Goal: Feedback & Contribution: Contribute content

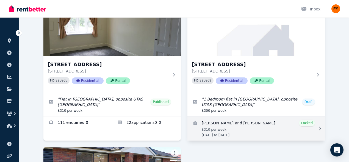
scroll to position [67, 0]
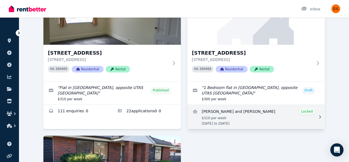
click at [291, 124] on link "View details for Alexander and Jacqueline Altman" at bounding box center [257, 117] width 138 height 24
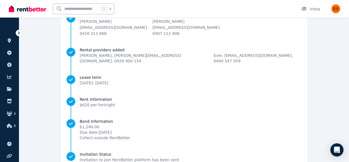
scroll to position [96, 0]
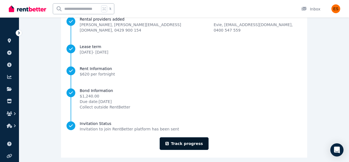
click at [195, 138] on link "Track progress" at bounding box center [184, 144] width 49 height 13
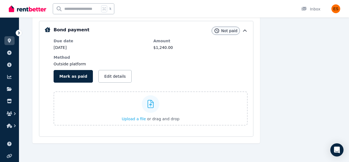
scroll to position [99, 0]
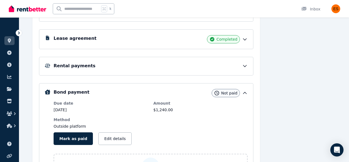
click at [246, 65] on icon at bounding box center [245, 66] width 6 height 6
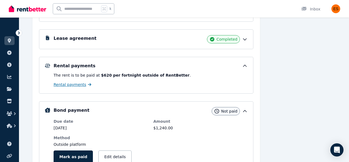
click at [73, 84] on span "Rental payments" at bounding box center [70, 85] width 33 height 6
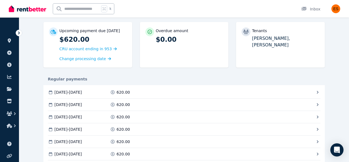
scroll to position [52, 0]
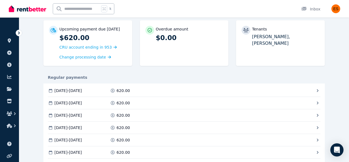
click at [317, 89] on icon at bounding box center [318, 91] width 6 height 6
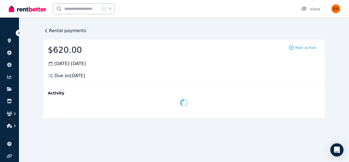
scroll to position [0, 0]
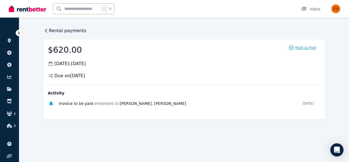
click at [294, 47] on icon at bounding box center [292, 48] width 6 height 6
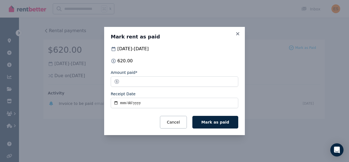
click at [124, 105] on input "Receipt Date" at bounding box center [175, 103] width 128 height 10
type input "**********"
click at [214, 125] on button "Mark as paid" at bounding box center [216, 122] width 46 height 13
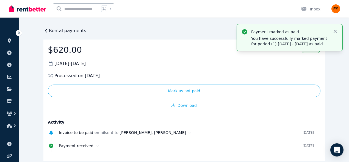
click at [47, 30] on icon at bounding box center [46, 31] width 6 height 6
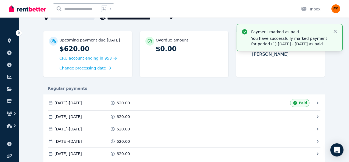
scroll to position [40, 0]
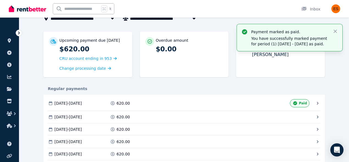
click at [317, 117] on icon at bounding box center [318, 117] width 6 height 6
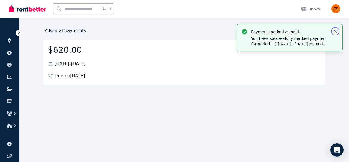
click at [335, 31] on icon "button" at bounding box center [336, 32] width 6 height 6
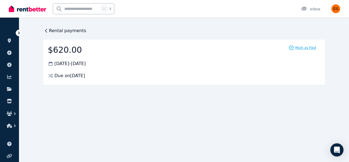
click at [301, 48] on span "Mark as Paid" at bounding box center [306, 48] width 21 height 4
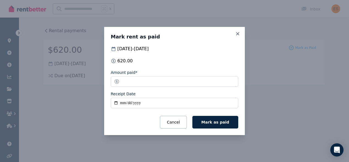
click at [124, 102] on input "Receipt Date" at bounding box center [175, 103] width 128 height 10
type input "**********"
click at [215, 121] on span "Mark as paid" at bounding box center [216, 122] width 28 height 4
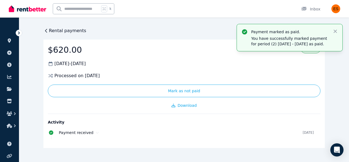
click at [238, 38] on div "Payment marked as paid. You have successfully marked payment for period (2) [DA…" at bounding box center [290, 37] width 106 height 27
click at [47, 32] on icon at bounding box center [46, 31] width 6 height 6
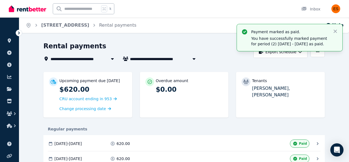
scroll to position [42, 0]
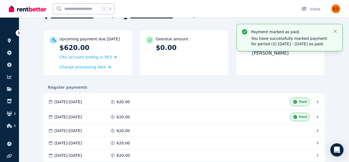
click at [242, 98] on span at bounding box center [209, 102] width 65 height 8
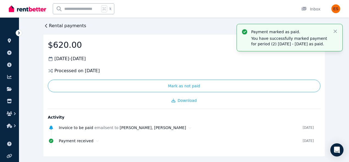
scroll to position [0, 0]
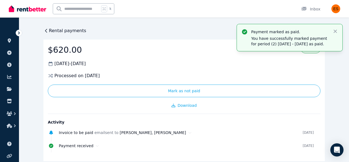
click at [48, 31] on icon at bounding box center [46, 31] width 6 height 6
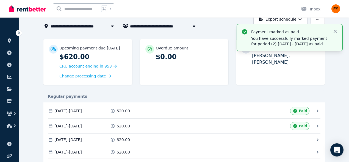
scroll to position [40, 0]
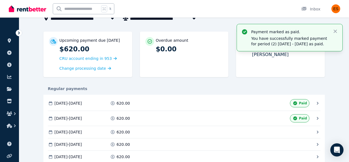
click at [200, 114] on span at bounding box center [209, 118] width 65 height 8
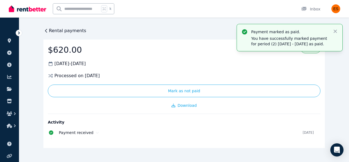
scroll to position [6, 0]
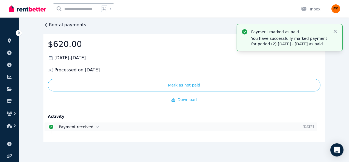
click at [303, 128] on time "[DATE]" at bounding box center [308, 127] width 11 height 4
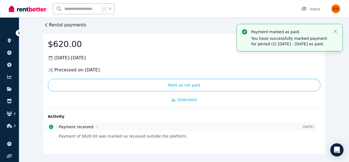
click at [303, 128] on time "[DATE]" at bounding box center [308, 127] width 11 height 4
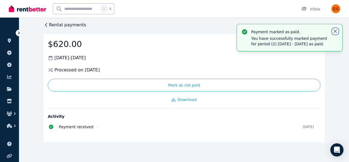
click at [335, 32] on icon "button" at bounding box center [335, 31] width 3 height 3
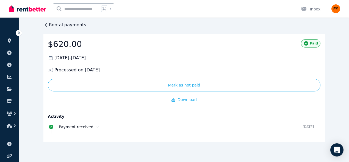
click at [75, 70] on span "Processed on [DATE]" at bounding box center [76, 70] width 45 height 7
click at [46, 70] on div "$620.00 [DATE] - [DATE] Processed on [DATE] Mark as not paid Paid Download Acti…" at bounding box center [184, 88] width 282 height 109
click at [64, 56] on span "[DATE] - [DATE]" at bounding box center [69, 58] width 31 height 7
click at [46, 22] on icon at bounding box center [46, 25] width 6 height 6
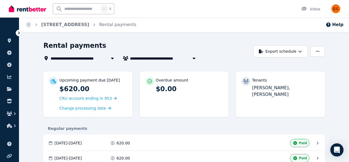
scroll to position [0, 0]
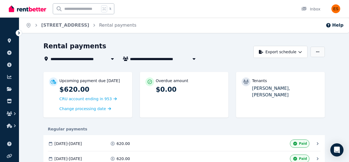
click at [314, 50] on button "button" at bounding box center [318, 52] width 14 height 10
click at [280, 67] on p "Adjust Rent" at bounding box center [289, 66] width 26 height 6
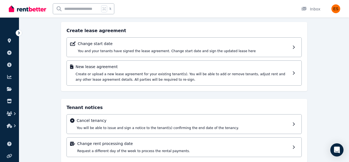
scroll to position [46, 0]
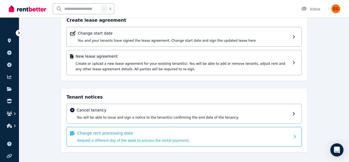
click at [170, 137] on div "Change rent processing date Request a different day of the week to process the …" at bounding box center [183, 137] width 213 height 13
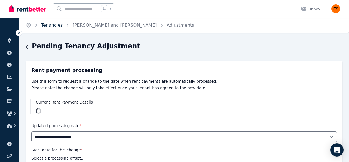
click at [50, 26] on link "Tenancies" at bounding box center [51, 25] width 21 height 5
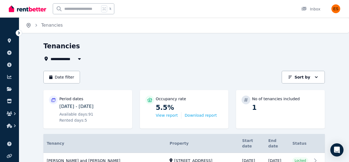
click at [27, 26] on icon "Breadcrumb" at bounding box center [29, 25] width 4 height 4
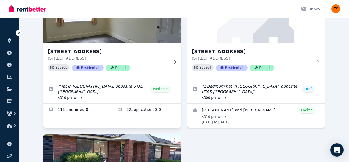
scroll to position [70, 0]
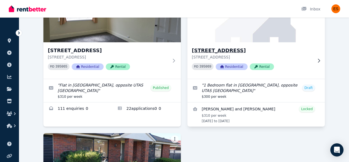
click at [310, 53] on h3 "[STREET_ADDRESS]" at bounding box center [252, 51] width 121 height 8
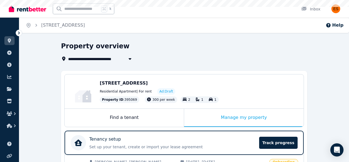
scroll to position [32, 0]
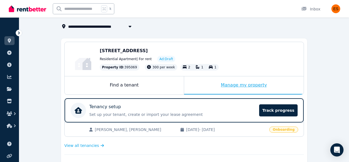
click at [223, 84] on div "Manage my property" at bounding box center [244, 85] width 120 height 18
click at [238, 87] on div "Manage my property" at bounding box center [244, 85] width 120 height 18
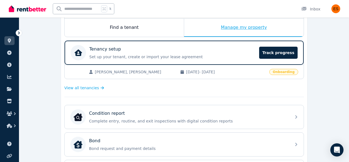
scroll to position [105, 0]
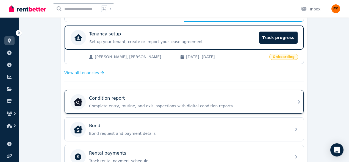
click at [233, 101] on div "Condition report" at bounding box center [188, 98] width 199 height 7
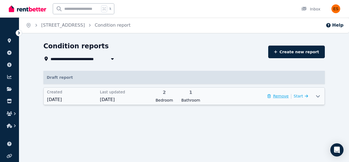
click at [277, 97] on button "Remove" at bounding box center [278, 97] width 21 height 6
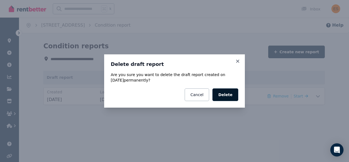
click at [216, 99] on button "Delete" at bounding box center [226, 95] width 26 height 13
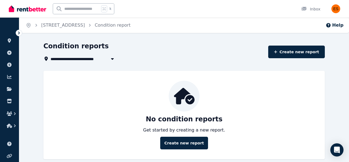
scroll to position [7, 0]
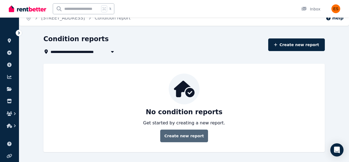
click at [180, 142] on link "Create new report" at bounding box center [184, 136] width 48 height 13
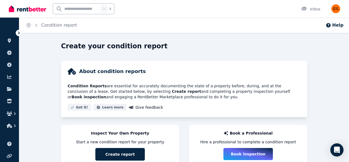
scroll to position [20, 0]
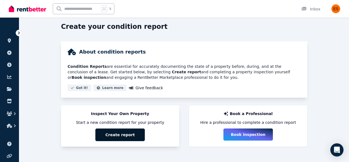
click at [120, 134] on button "Create report" at bounding box center [120, 135] width 50 height 13
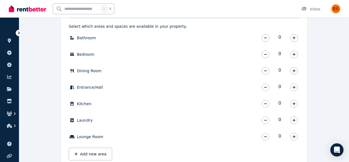
scroll to position [179, 0]
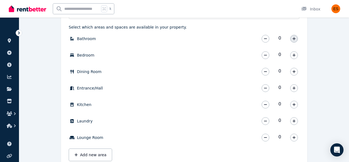
click at [296, 39] on button "button" at bounding box center [295, 39] width 8 height 8
click at [295, 55] on icon "button" at bounding box center [294, 55] width 3 height 4
click at [293, 73] on icon "button" at bounding box center [294, 72] width 3 height 4
click at [295, 89] on icon "button" at bounding box center [294, 88] width 3 height 4
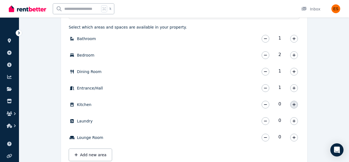
click at [294, 105] on icon "button" at bounding box center [294, 104] width 3 height 3
click at [295, 122] on icon "button" at bounding box center [294, 121] width 3 height 4
click at [88, 157] on button "Add new area" at bounding box center [90, 155] width 43 height 13
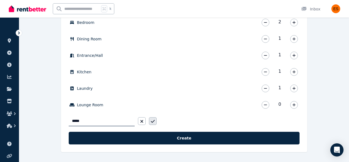
type input "*****"
click at [153, 123] on icon "button" at bounding box center [153, 121] width 4 height 4
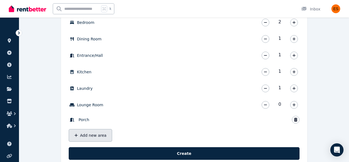
click at [98, 133] on button "Add new area" at bounding box center [90, 135] width 43 height 13
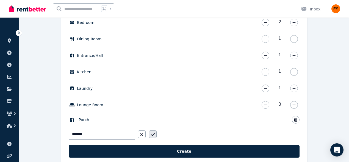
type input "*******"
click at [153, 134] on icon "button" at bounding box center [153, 135] width 4 height 4
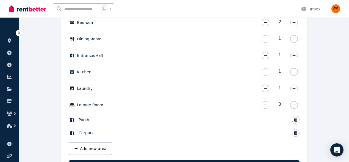
click at [81, 119] on span "Porch" at bounding box center [84, 120] width 11 height 6
click at [296, 118] on icon "button" at bounding box center [295, 120] width 3 height 4
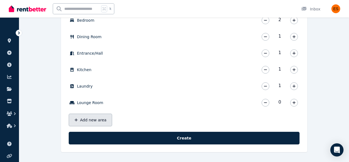
click at [88, 121] on button "Add new area" at bounding box center [90, 120] width 43 height 13
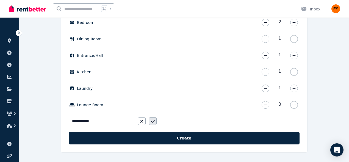
type input "**********"
click at [154, 122] on icon "button" at bounding box center [153, 121] width 4 height 3
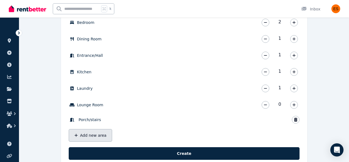
click at [90, 135] on button "Add new area" at bounding box center [90, 135] width 43 height 13
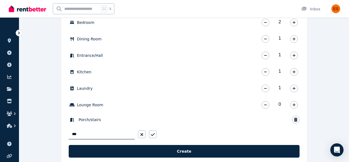
type input "*******"
click at [152, 135] on icon "button" at bounding box center [153, 134] width 4 height 3
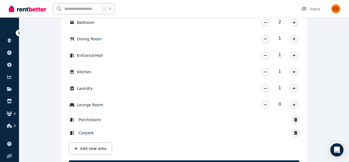
scroll to position [233, 0]
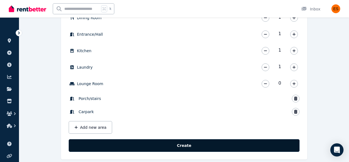
click at [157, 147] on button "Create" at bounding box center [184, 145] width 231 height 13
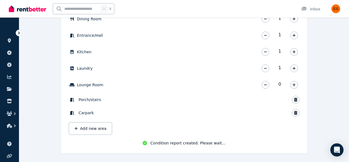
scroll to position [234, 0]
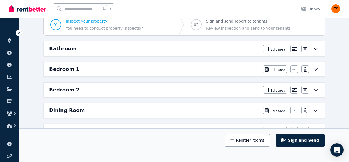
scroll to position [58, 0]
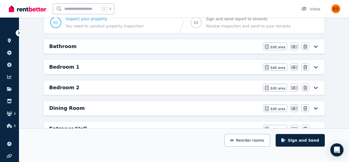
click at [318, 45] on icon at bounding box center [316, 46] width 7 height 4
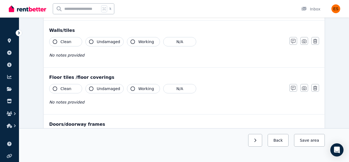
scroll to position [65, 0]
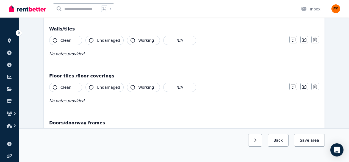
click at [56, 41] on icon "button" at bounding box center [55, 40] width 4 height 4
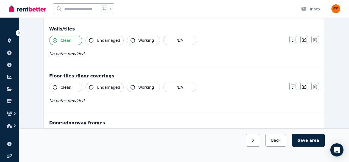
click at [94, 41] on button "Undamaged" at bounding box center [105, 40] width 38 height 9
click at [131, 42] on icon "button" at bounding box center [133, 40] width 4 height 4
click at [54, 89] on icon "button" at bounding box center [55, 87] width 4 height 4
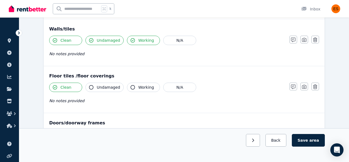
click at [94, 88] on button "Undamaged" at bounding box center [105, 87] width 38 height 9
click at [132, 88] on icon "button" at bounding box center [133, 87] width 4 height 4
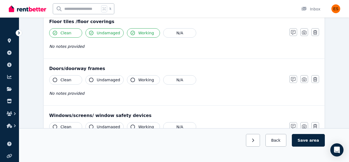
scroll to position [122, 0]
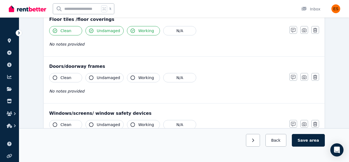
click at [56, 78] on icon "button" at bounding box center [55, 78] width 4 height 4
click at [94, 79] on button "Undamaged" at bounding box center [105, 77] width 38 height 9
click at [132, 78] on icon "button" at bounding box center [133, 78] width 4 height 4
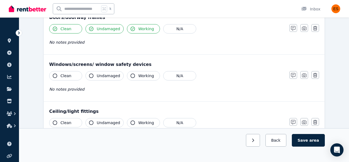
scroll to position [172, 0]
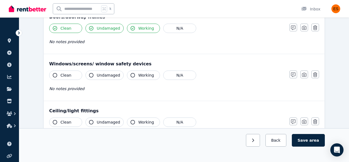
click at [56, 76] on icon "button" at bounding box center [55, 75] width 4 height 4
click at [90, 76] on icon "button" at bounding box center [91, 75] width 4 height 4
click at [133, 75] on icon "button" at bounding box center [133, 75] width 4 height 4
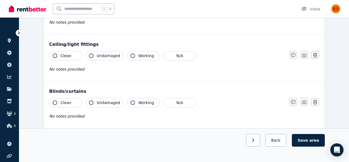
scroll to position [242, 0]
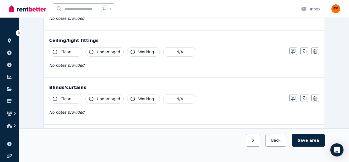
click at [57, 51] on icon "button" at bounding box center [55, 52] width 4 height 4
click at [93, 51] on button "Undamaged" at bounding box center [105, 51] width 38 height 9
click at [134, 51] on button "Working" at bounding box center [143, 51] width 33 height 9
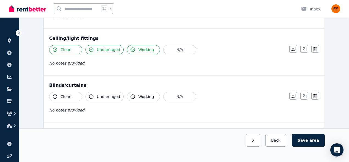
scroll to position [280, 0]
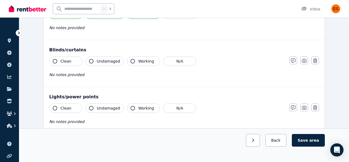
click at [55, 61] on icon "button" at bounding box center [55, 61] width 4 height 4
click at [95, 61] on button "Undamaged" at bounding box center [105, 61] width 38 height 9
click at [131, 60] on icon "button" at bounding box center [133, 61] width 4 height 4
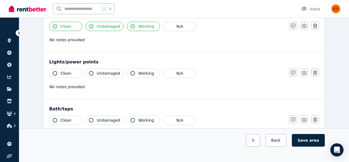
scroll to position [324, 0]
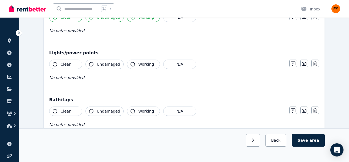
click at [54, 64] on icon "button" at bounding box center [55, 64] width 4 height 4
click at [93, 65] on button "Undamaged" at bounding box center [105, 64] width 38 height 9
click at [132, 65] on icon "button" at bounding box center [133, 64] width 4 height 4
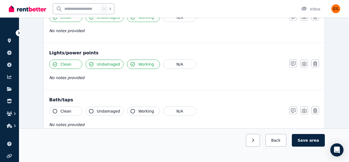
scroll to position [377, 0]
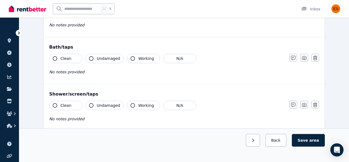
click at [54, 58] on icon "button" at bounding box center [55, 58] width 4 height 4
click at [91, 60] on icon "button" at bounding box center [91, 58] width 4 height 4
click at [132, 59] on icon "button" at bounding box center [133, 58] width 4 height 4
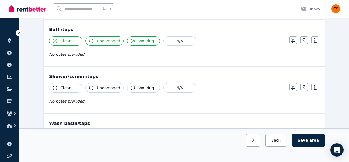
scroll to position [393, 0]
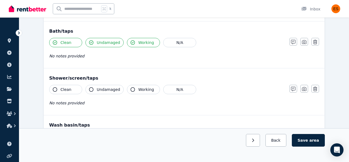
click at [132, 42] on icon "button" at bounding box center [133, 42] width 4 height 4
click at [91, 42] on icon "button" at bounding box center [91, 42] width 4 height 4
click at [54, 42] on icon "button" at bounding box center [55, 42] width 4 height 4
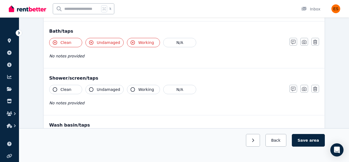
click at [54, 42] on icon "button" at bounding box center [55, 42] width 4 height 4
click at [93, 42] on icon "button" at bounding box center [91, 42] width 4 height 4
click at [132, 42] on icon "button" at bounding box center [133, 42] width 4 height 4
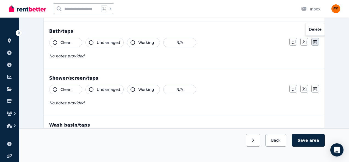
click at [315, 41] on icon "button" at bounding box center [316, 42] width 4 height 4
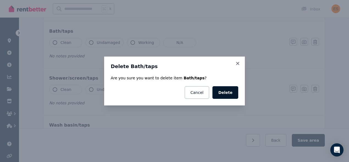
click at [222, 92] on button "Delete" at bounding box center [226, 92] width 26 height 13
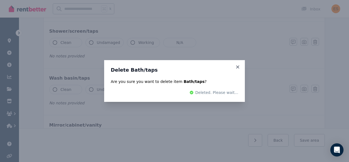
click at [72, 59] on div "Delete Bath/taps Are you sure you want to delete item Bath/taps ? Deleted. Plea…" at bounding box center [174, 81] width 349 height 162
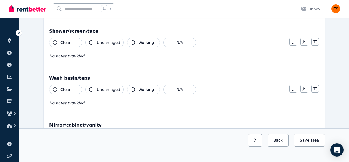
click at [54, 40] on button "Clean" at bounding box center [65, 42] width 33 height 9
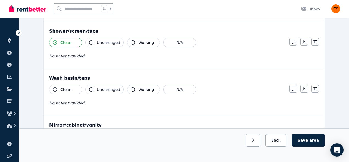
click at [94, 43] on button "Undamaged" at bounding box center [105, 42] width 38 height 9
click at [132, 43] on icon "button" at bounding box center [133, 42] width 4 height 4
click at [57, 90] on button "Clean" at bounding box center [65, 89] width 33 height 9
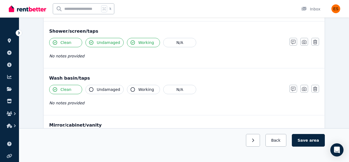
click at [92, 88] on icon "button" at bounding box center [91, 89] width 4 height 4
click at [132, 91] on icon "button" at bounding box center [133, 89] width 4 height 4
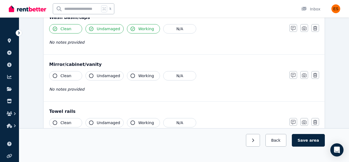
scroll to position [454, 0]
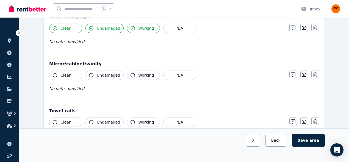
click at [56, 77] on icon "button" at bounding box center [55, 75] width 4 height 4
click at [92, 76] on icon "button" at bounding box center [91, 75] width 4 height 4
click at [133, 75] on icon "button" at bounding box center [133, 75] width 4 height 4
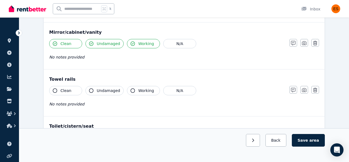
scroll to position [486, 0]
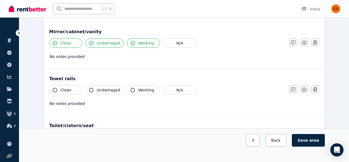
click at [55, 91] on icon "button" at bounding box center [55, 90] width 4 height 4
click at [91, 92] on icon "button" at bounding box center [91, 90] width 4 height 4
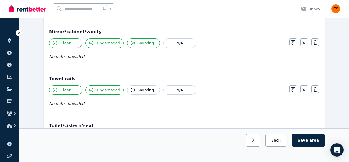
click at [132, 90] on icon "button" at bounding box center [133, 90] width 4 height 4
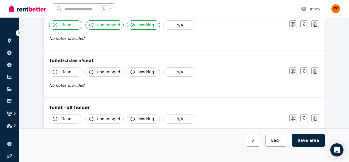
scroll to position [552, 0]
click at [54, 71] on icon "button" at bounding box center [55, 71] width 4 height 4
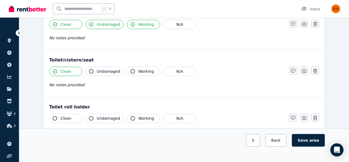
click at [94, 71] on button "Undamaged" at bounding box center [105, 71] width 38 height 9
click at [131, 71] on icon "button" at bounding box center [133, 71] width 4 height 4
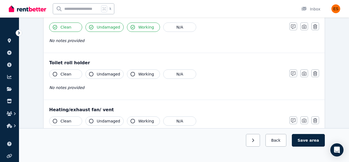
scroll to position [597, 0]
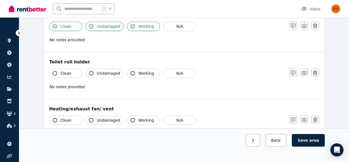
click at [54, 73] on icon "button" at bounding box center [55, 73] width 4 height 4
click at [91, 74] on icon "button" at bounding box center [91, 73] width 4 height 4
click at [134, 75] on button "Working" at bounding box center [143, 73] width 33 height 9
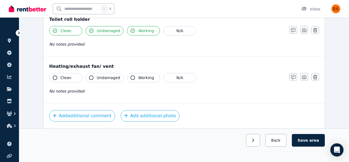
scroll to position [647, 0]
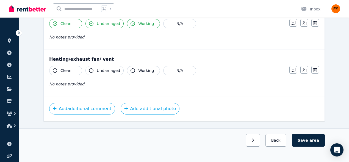
click at [56, 70] on icon "button" at bounding box center [55, 71] width 4 height 4
click at [92, 71] on icon "button" at bounding box center [91, 71] width 4 height 4
click at [128, 70] on button "Working" at bounding box center [143, 70] width 33 height 9
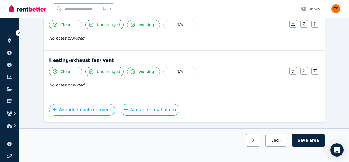
scroll to position [646, 0]
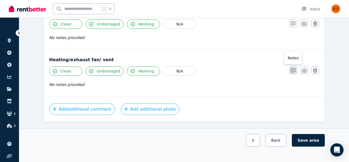
click at [293, 71] on icon "button" at bounding box center [293, 71] width 4 height 4
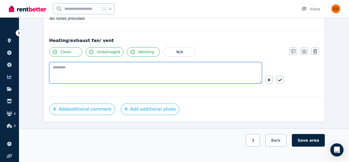
click at [118, 76] on textarea at bounding box center [155, 72] width 213 height 21
type textarea "**********"
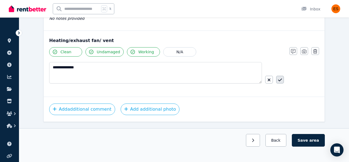
click at [282, 80] on button "button" at bounding box center [281, 80] width 8 height 8
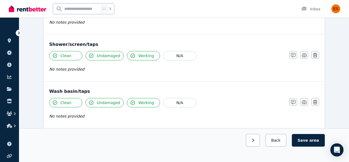
scroll to position [379, 0]
click at [294, 56] on icon "button" at bounding box center [293, 56] width 4 height 4
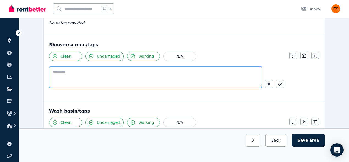
click at [126, 80] on textarea at bounding box center [155, 77] width 213 height 21
type textarea "*"
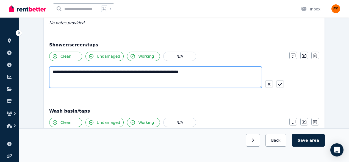
click at [178, 70] on textarea "**********" at bounding box center [155, 77] width 213 height 21
click at [243, 75] on textarea "**********" at bounding box center [155, 77] width 213 height 21
click at [178, 73] on textarea "**********" at bounding box center [155, 77] width 213 height 21
click at [169, 80] on textarea "**********" at bounding box center [155, 77] width 213 height 21
type textarea "**********"
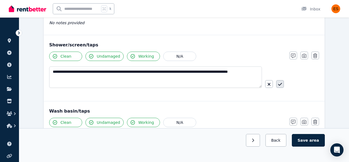
click at [281, 84] on icon "button" at bounding box center [280, 84] width 4 height 3
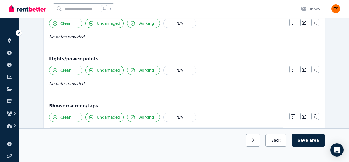
scroll to position [356, 0]
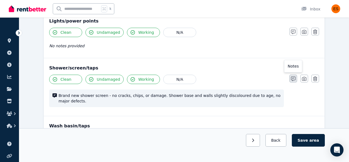
click at [294, 79] on icon "button" at bounding box center [293, 79] width 4 height 4
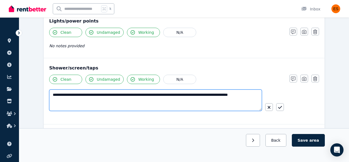
click at [102, 100] on textarea "**********" at bounding box center [155, 100] width 213 height 21
type textarea "**********"
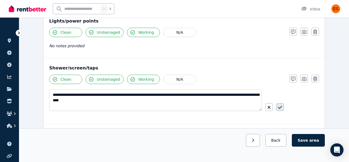
click at [280, 108] on icon "button" at bounding box center [280, 107] width 4 height 3
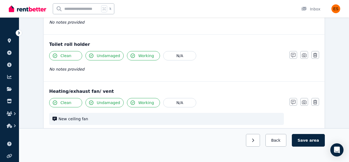
scroll to position [676, 0]
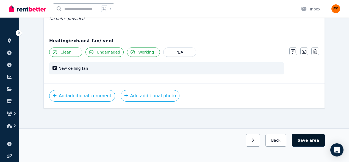
click at [305, 142] on button "Save area" at bounding box center [308, 140] width 33 height 13
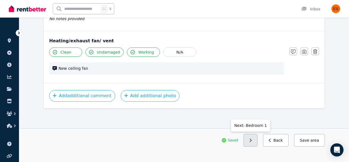
click at [256, 142] on button "button" at bounding box center [251, 140] width 14 height 13
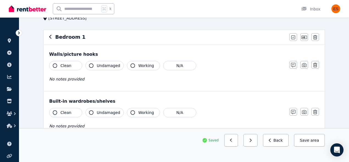
scroll to position [39, 0]
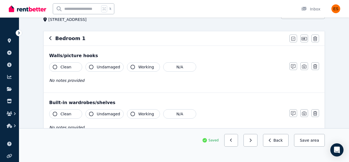
click at [64, 67] on span "Clean" at bounding box center [66, 67] width 11 height 6
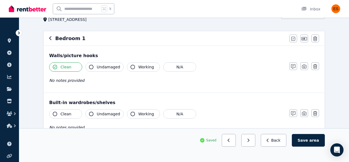
click at [92, 67] on icon "button" at bounding box center [91, 67] width 4 height 4
click at [135, 67] on button "Working" at bounding box center [143, 66] width 33 height 9
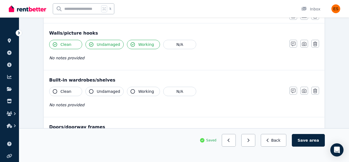
click at [56, 91] on icon "button" at bounding box center [55, 91] width 4 height 4
click at [99, 90] on span "Undamaged" at bounding box center [108, 92] width 23 height 6
click at [131, 91] on icon "button" at bounding box center [133, 91] width 4 height 4
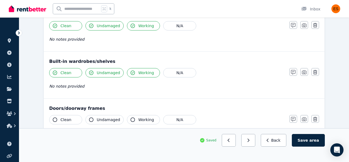
scroll to position [83, 0]
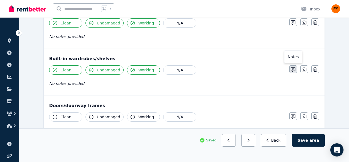
click at [294, 69] on icon "button" at bounding box center [293, 69] width 4 height 4
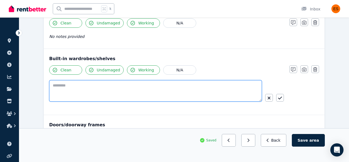
click at [116, 91] on textarea at bounding box center [155, 90] width 213 height 21
type textarea "**********"
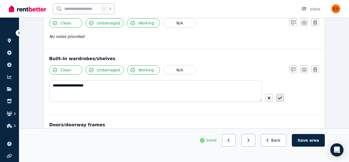
click at [281, 96] on icon "button" at bounding box center [280, 98] width 4 height 4
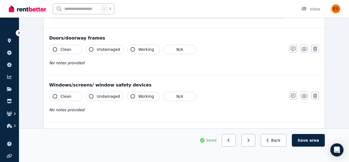
scroll to position [160, 0]
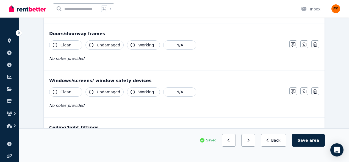
click at [58, 46] on button "Clean" at bounding box center [65, 44] width 33 height 9
click at [93, 46] on icon "button" at bounding box center [91, 45] width 4 height 4
click at [131, 46] on icon "button" at bounding box center [133, 45] width 4 height 4
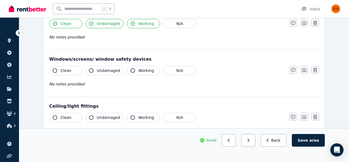
scroll to position [186, 0]
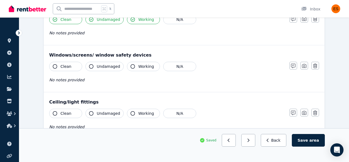
click at [57, 66] on icon "button" at bounding box center [55, 66] width 4 height 4
click at [86, 68] on button "Undamaged" at bounding box center [105, 66] width 38 height 9
click at [138, 64] on span "Working" at bounding box center [146, 67] width 16 height 6
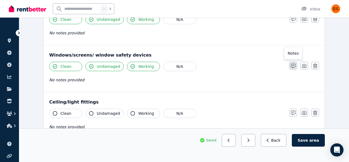
click at [290, 64] on button "button" at bounding box center [294, 66] width 8 height 8
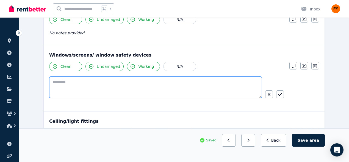
click at [102, 86] on textarea at bounding box center [155, 87] width 213 height 21
type textarea "**********"
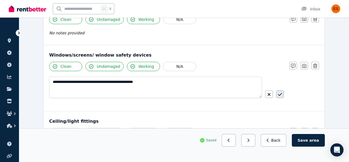
click at [280, 95] on icon "button" at bounding box center [280, 94] width 4 height 3
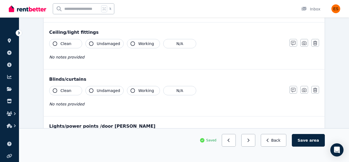
scroll to position [261, 0]
click at [57, 45] on button "Clean" at bounding box center [65, 43] width 33 height 9
click at [99, 45] on span "Undamaged" at bounding box center [108, 44] width 23 height 6
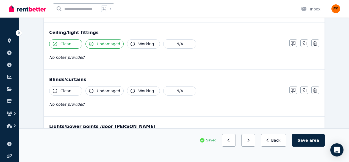
click at [134, 44] on button "Working" at bounding box center [143, 43] width 33 height 9
click at [52, 92] on button "Clean" at bounding box center [65, 90] width 33 height 9
click at [102, 93] on span "Undamaged" at bounding box center [108, 91] width 23 height 6
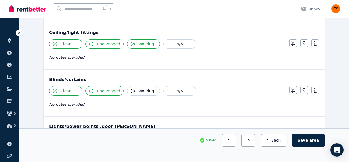
click at [138, 90] on span "Working" at bounding box center [146, 91] width 16 height 6
click at [292, 90] on icon "button" at bounding box center [293, 90] width 4 height 4
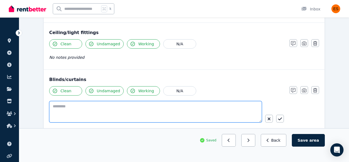
click at [145, 108] on textarea at bounding box center [155, 111] width 213 height 21
type textarea "**********"
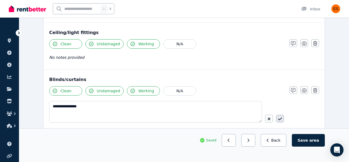
click at [281, 117] on button "button" at bounding box center [281, 119] width 8 height 8
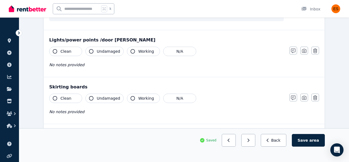
scroll to position [362, 0]
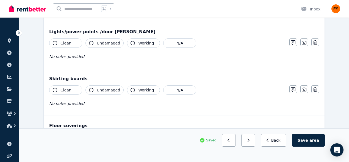
click at [54, 41] on icon "button" at bounding box center [55, 43] width 4 height 4
click at [95, 41] on button "Undamaged" at bounding box center [105, 43] width 38 height 9
click at [143, 40] on span "Working" at bounding box center [146, 43] width 16 height 6
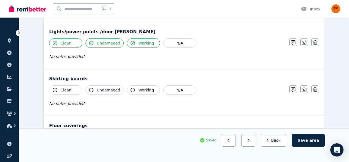
click at [55, 90] on icon "button" at bounding box center [55, 90] width 4 height 4
click at [86, 95] on div "Undamaged" at bounding box center [105, 90] width 38 height 9
click at [88, 92] on button "Undamaged" at bounding box center [105, 90] width 38 height 9
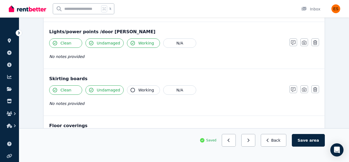
click at [136, 91] on button "Working" at bounding box center [143, 90] width 33 height 9
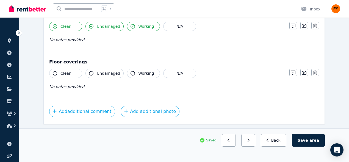
scroll to position [426, 0]
click at [54, 73] on icon "button" at bounding box center [55, 73] width 4 height 4
click at [134, 75] on button "Working" at bounding box center [143, 73] width 33 height 9
click at [90, 73] on icon "button" at bounding box center [91, 73] width 4 height 4
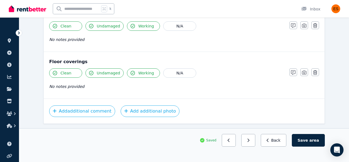
click at [90, 73] on icon "button" at bounding box center [91, 73] width 4 height 4
click at [293, 75] on icon "button" at bounding box center [293, 72] width 4 height 4
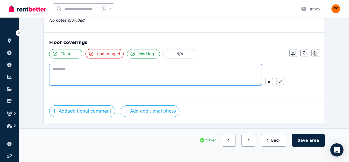
click at [113, 73] on textarea at bounding box center [155, 74] width 213 height 21
click at [67, 70] on textarea "**********" at bounding box center [155, 74] width 213 height 21
click at [115, 69] on textarea "**********" at bounding box center [155, 74] width 213 height 21
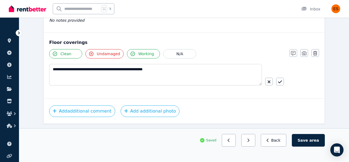
click at [93, 53] on icon "button" at bounding box center [91, 54] width 4 height 4
click at [92, 54] on icon "button" at bounding box center [91, 54] width 4 height 4
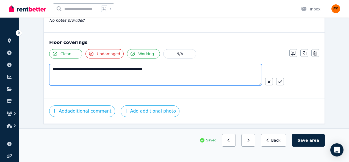
click at [89, 76] on textarea "**********" at bounding box center [155, 74] width 213 height 21
click at [100, 70] on textarea "**********" at bounding box center [155, 74] width 213 height 21
click at [51, 68] on textarea "**********" at bounding box center [155, 74] width 213 height 21
drag, startPoint x: 67, startPoint y: 69, endPoint x: 44, endPoint y: 69, distance: 22.3
click at [44, 69] on div "**********" at bounding box center [184, 66] width 281 height 66
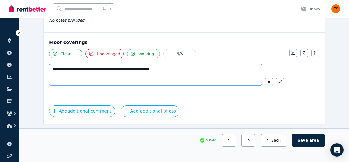
click at [177, 73] on textarea "**********" at bounding box center [155, 74] width 213 height 21
type textarea "**********"
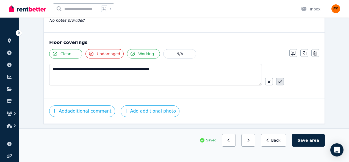
click at [281, 83] on icon "button" at bounding box center [280, 82] width 4 height 4
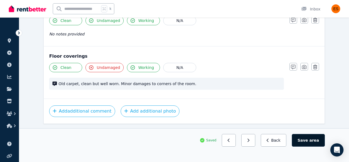
click at [307, 146] on button "Save area" at bounding box center [308, 140] width 33 height 13
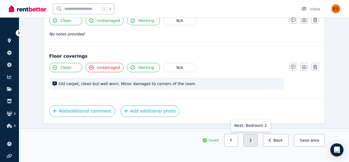
click at [249, 141] on button "button" at bounding box center [251, 140] width 14 height 13
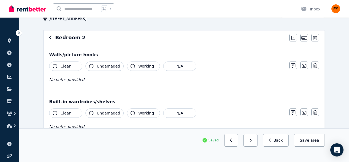
scroll to position [42, 0]
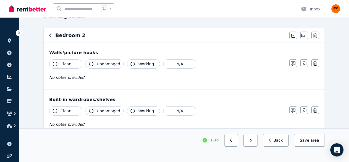
click at [56, 64] on icon "button" at bounding box center [55, 64] width 4 height 4
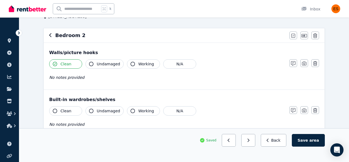
click at [92, 66] on button "Undamaged" at bounding box center [105, 63] width 38 height 9
click at [133, 63] on button "Working" at bounding box center [143, 63] width 33 height 9
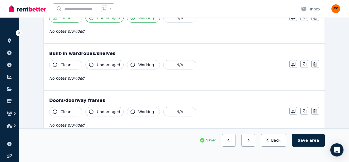
scroll to position [108, 0]
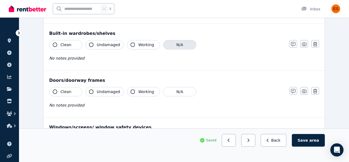
click at [171, 46] on button "N/A" at bounding box center [179, 44] width 33 height 9
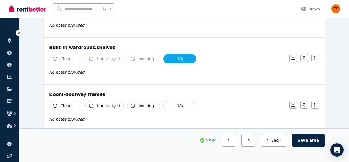
scroll to position [91, 0]
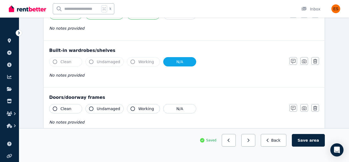
click at [169, 62] on button "N/A" at bounding box center [179, 61] width 33 height 9
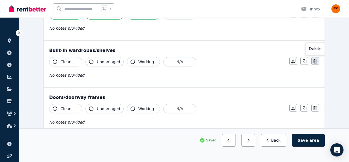
click at [316, 61] on icon "button" at bounding box center [316, 61] width 4 height 4
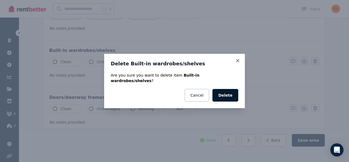
click at [223, 95] on button "Delete" at bounding box center [226, 95] width 26 height 13
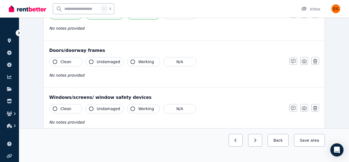
click at [55, 62] on icon "button" at bounding box center [55, 62] width 4 height 4
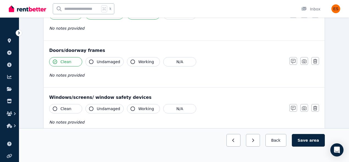
click at [109, 65] on button "Undamaged" at bounding box center [105, 61] width 38 height 9
click at [133, 61] on icon "button" at bounding box center [133, 62] width 4 height 4
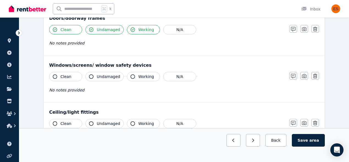
scroll to position [130, 0]
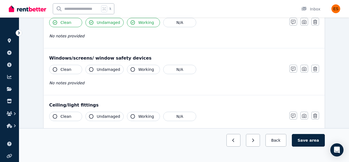
click at [59, 70] on button "Clean" at bounding box center [65, 69] width 33 height 9
click at [96, 68] on button "Undamaged" at bounding box center [105, 69] width 38 height 9
click at [139, 71] on span "Working" at bounding box center [146, 70] width 16 height 6
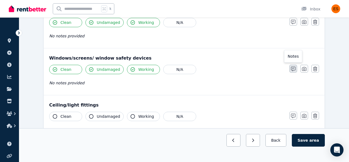
click at [295, 70] on icon "button" at bounding box center [293, 69] width 4 height 4
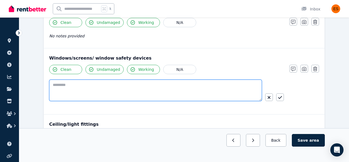
click at [96, 87] on textarea at bounding box center [155, 90] width 213 height 21
click at [111, 85] on textarea "**********" at bounding box center [155, 90] width 213 height 21
type textarea "**********"
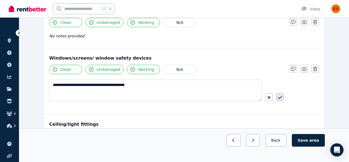
click at [282, 99] on icon "button" at bounding box center [280, 97] width 4 height 4
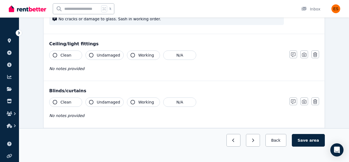
scroll to position [206, 0]
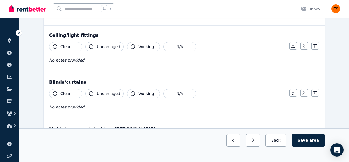
click at [58, 47] on button "Clean" at bounding box center [65, 46] width 33 height 9
click at [91, 48] on icon "button" at bounding box center [91, 47] width 4 height 4
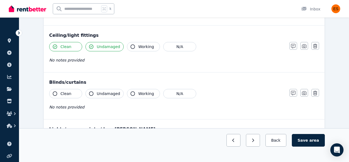
click at [131, 47] on icon "button" at bounding box center [133, 47] width 4 height 4
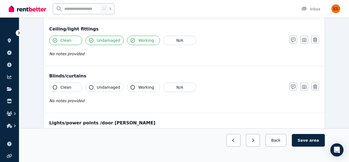
scroll to position [210, 0]
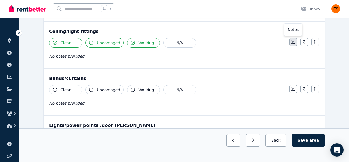
click at [294, 43] on icon "button" at bounding box center [293, 42] width 4 height 4
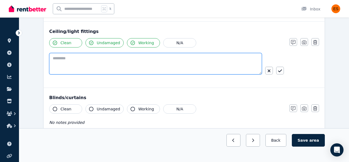
click at [78, 64] on textarea at bounding box center [155, 63] width 213 height 21
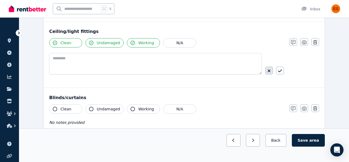
click at [270, 72] on icon "button" at bounding box center [269, 71] width 3 height 4
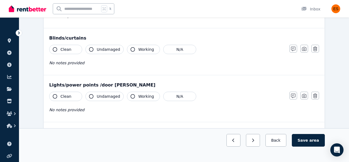
scroll to position [256, 0]
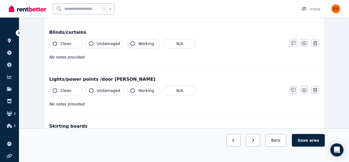
click at [55, 44] on icon "button" at bounding box center [55, 44] width 4 height 4
click at [95, 44] on button "Undamaged" at bounding box center [105, 43] width 38 height 9
click at [138, 41] on span "Working" at bounding box center [146, 44] width 16 height 6
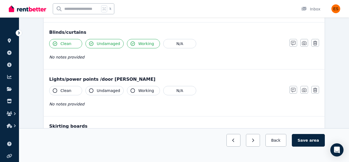
scroll to position [279, 0]
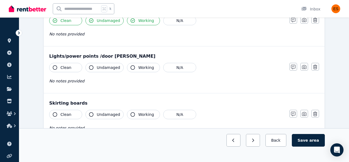
click at [55, 65] on icon "button" at bounding box center [55, 67] width 4 height 4
click at [100, 66] on span "Undamaged" at bounding box center [108, 68] width 23 height 6
click at [138, 69] on span "Working" at bounding box center [146, 68] width 16 height 6
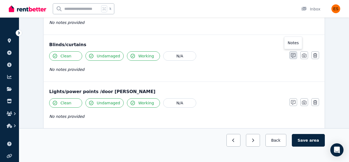
click at [295, 55] on icon "button" at bounding box center [293, 55] width 4 height 4
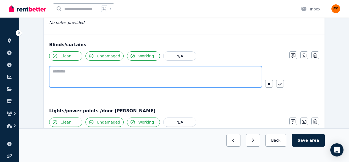
click at [100, 76] on textarea at bounding box center [155, 76] width 213 height 21
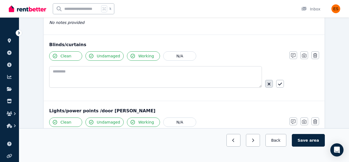
click at [270, 84] on icon "button" at bounding box center [269, 84] width 3 height 4
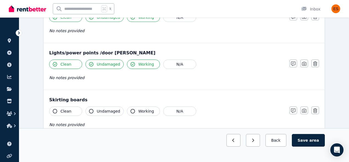
scroll to position [298, 0]
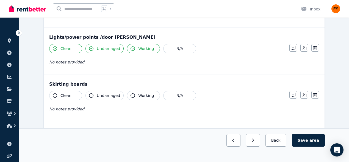
click at [58, 95] on button "Clean" at bounding box center [65, 95] width 33 height 9
click at [95, 95] on button "Undamaged" at bounding box center [105, 95] width 38 height 9
click at [132, 95] on icon "button" at bounding box center [133, 96] width 4 height 4
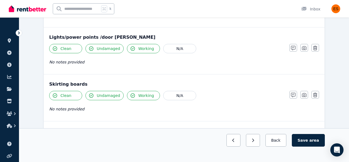
scroll to position [383, 0]
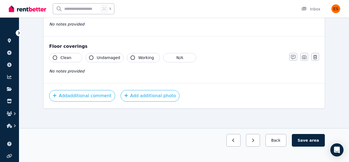
click at [63, 59] on span "Clean" at bounding box center [66, 58] width 11 height 6
click at [95, 58] on button "Undamaged" at bounding box center [105, 57] width 38 height 9
click at [131, 58] on icon "button" at bounding box center [133, 58] width 4 height 4
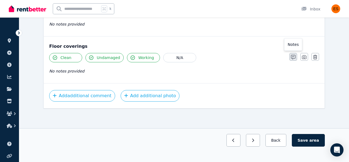
click at [291, 59] on button "button" at bounding box center [294, 57] width 8 height 8
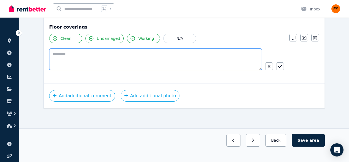
click at [124, 58] on textarea at bounding box center [155, 59] width 213 height 21
type textarea "*"
type textarea "**********"
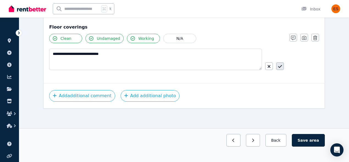
click at [282, 67] on button "button" at bounding box center [281, 66] width 8 height 8
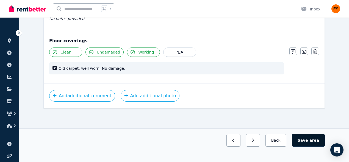
click at [307, 144] on button "Save area" at bounding box center [308, 140] width 33 height 13
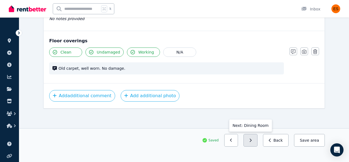
click at [256, 144] on button "button" at bounding box center [251, 140] width 14 height 13
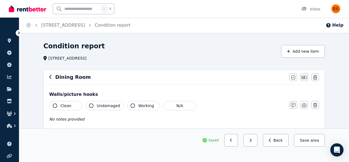
scroll to position [58, 0]
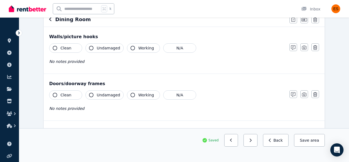
click at [53, 50] on button "Clean" at bounding box center [65, 47] width 33 height 9
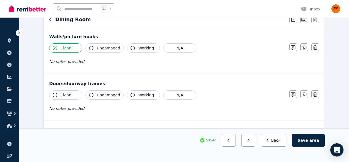
click at [99, 43] on div "Walls/picture hooks Clean Undamaged Working N/A No notes provided Notes Photo D…" at bounding box center [184, 50] width 281 height 47
click at [95, 49] on button "Undamaged" at bounding box center [105, 47] width 38 height 9
click at [135, 48] on button "Working" at bounding box center [143, 47] width 33 height 9
click at [57, 92] on button "Clean" at bounding box center [65, 95] width 33 height 9
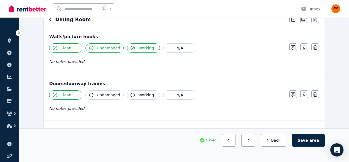
click at [86, 93] on div "Undamaged" at bounding box center [105, 95] width 38 height 9
click at [92, 95] on icon "button" at bounding box center [91, 95] width 4 height 4
click at [144, 94] on span "Working" at bounding box center [146, 95] width 16 height 6
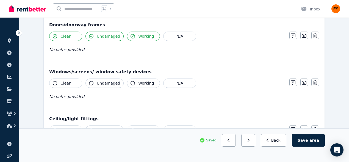
scroll to position [117, 0]
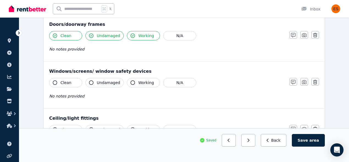
click at [55, 83] on icon "button" at bounding box center [55, 83] width 4 height 4
click at [94, 84] on button "Undamaged" at bounding box center [105, 82] width 38 height 9
click at [133, 84] on button "Working" at bounding box center [143, 82] width 33 height 9
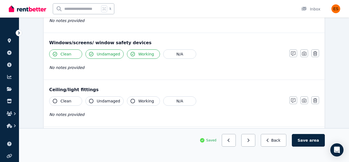
scroll to position [146, 0]
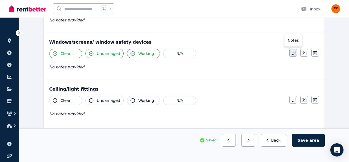
click at [292, 53] on icon "button" at bounding box center [293, 53] width 4 height 4
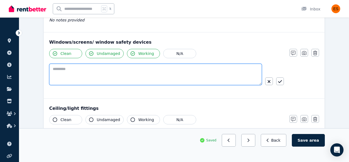
click at [77, 71] on textarea at bounding box center [155, 74] width 213 height 21
type textarea "**********"
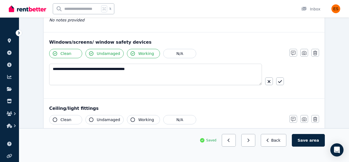
click at [280, 83] on icon "button" at bounding box center [280, 81] width 4 height 3
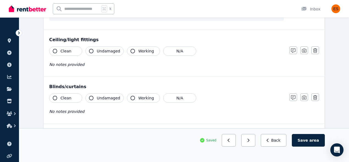
scroll to position [203, 0]
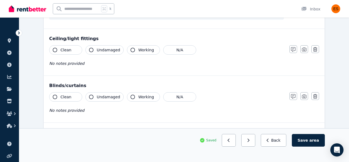
click at [55, 51] on icon "button" at bounding box center [55, 50] width 4 height 4
click at [93, 51] on icon "button" at bounding box center [91, 50] width 4 height 4
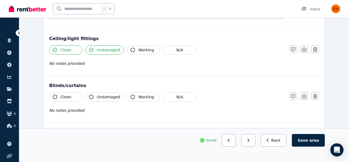
click at [136, 50] on button "Working" at bounding box center [143, 49] width 33 height 9
click at [55, 98] on icon "button" at bounding box center [55, 97] width 4 height 4
click at [99, 95] on span "Undamaged" at bounding box center [108, 97] width 23 height 6
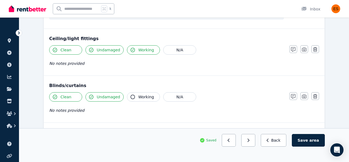
click at [135, 98] on button "Working" at bounding box center [143, 96] width 33 height 9
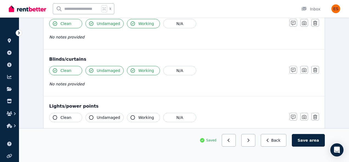
scroll to position [229, 0]
click at [294, 70] on icon "button" at bounding box center [293, 69] width 4 height 4
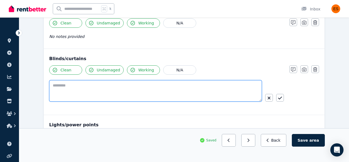
click at [117, 87] on textarea at bounding box center [155, 90] width 213 height 21
type textarea "**********"
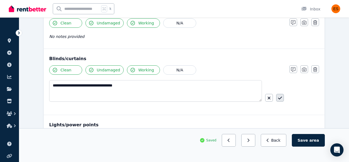
click at [282, 100] on icon "button" at bounding box center [280, 98] width 4 height 4
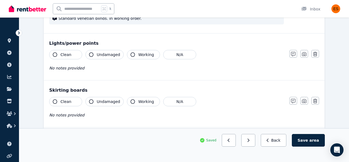
scroll to position [298, 0]
click at [57, 50] on button "Clean" at bounding box center [65, 54] width 33 height 9
click at [92, 57] on button "Undamaged" at bounding box center [105, 54] width 38 height 9
click at [135, 56] on button "Working" at bounding box center [143, 54] width 33 height 9
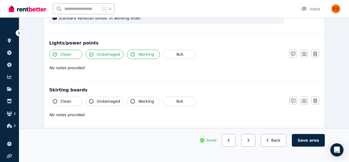
click at [55, 102] on icon "button" at bounding box center [55, 101] width 4 height 4
click at [90, 102] on icon "button" at bounding box center [91, 101] width 4 height 4
click at [134, 101] on button "Working" at bounding box center [143, 101] width 33 height 9
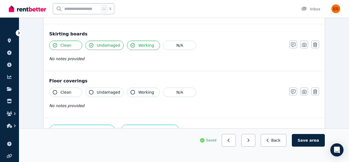
scroll to position [354, 0]
click at [57, 92] on icon "button" at bounding box center [55, 92] width 4 height 4
click at [98, 92] on span "Undamaged" at bounding box center [108, 92] width 23 height 6
click at [142, 92] on span "Working" at bounding box center [146, 92] width 16 height 6
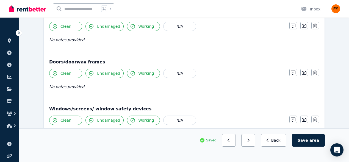
scroll to position [144, 0]
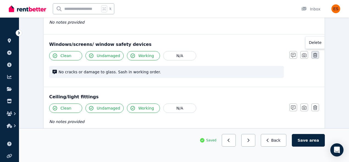
click at [317, 55] on icon "button" at bounding box center [316, 55] width 4 height 4
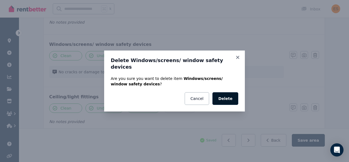
click at [231, 97] on button "Delete" at bounding box center [226, 98] width 26 height 13
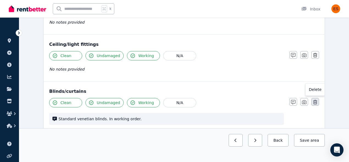
click at [315, 102] on icon "button" at bounding box center [316, 102] width 4 height 4
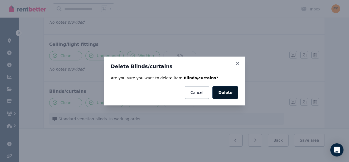
click at [221, 93] on button "Delete" at bounding box center [226, 92] width 26 height 13
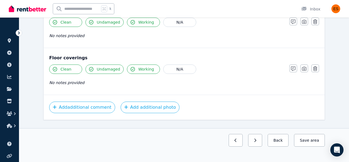
scroll to position [271, 0]
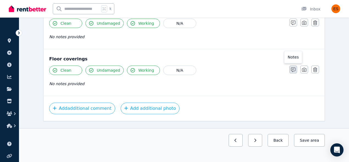
click at [294, 71] on icon "button" at bounding box center [293, 70] width 4 height 4
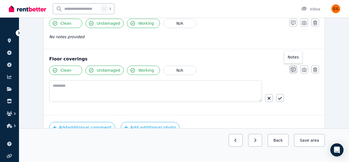
scroll to position [290, 0]
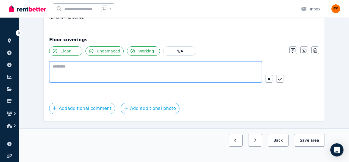
click at [135, 69] on textarea at bounding box center [155, 71] width 213 height 21
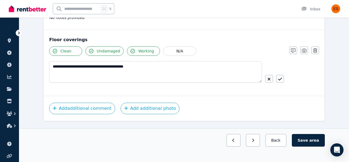
click at [93, 52] on icon "button" at bounding box center [91, 51] width 4 height 4
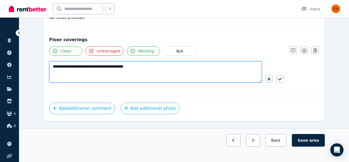
click at [87, 74] on textarea "**********" at bounding box center [155, 71] width 213 height 21
click at [78, 67] on textarea "**********" at bounding box center [155, 71] width 213 height 21
click at [140, 70] on textarea "**********" at bounding box center [155, 71] width 213 height 21
type textarea "**********"
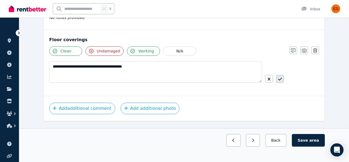
click at [282, 79] on icon "button" at bounding box center [280, 79] width 4 height 4
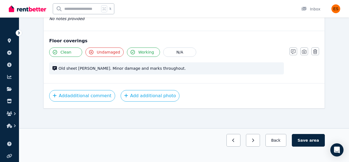
scroll to position [276, 0]
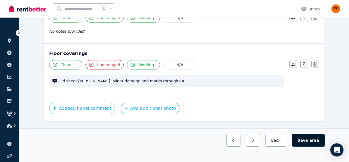
click at [307, 140] on button "Save area" at bounding box center [308, 140] width 33 height 13
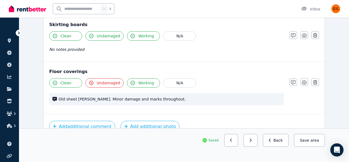
scroll to position [289, 0]
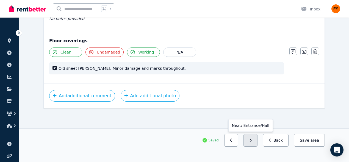
click at [253, 138] on button "button" at bounding box center [251, 140] width 14 height 13
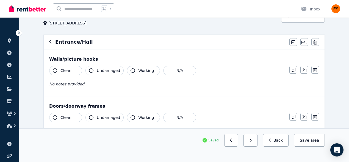
scroll to position [35, 0]
click at [61, 70] on span "Clean" at bounding box center [66, 71] width 11 height 6
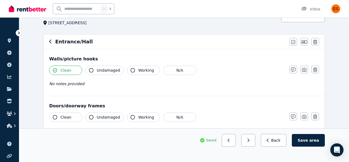
click at [99, 70] on span "Undamaged" at bounding box center [108, 71] width 23 height 6
click at [148, 73] on span "Working" at bounding box center [146, 71] width 16 height 6
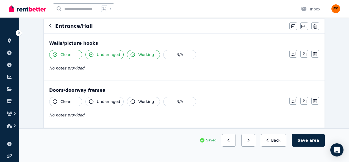
scroll to position [52, 0]
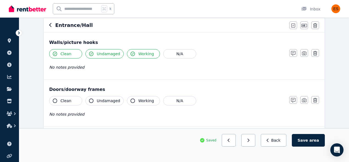
click at [56, 102] on icon "button" at bounding box center [55, 101] width 4 height 4
click at [94, 102] on button "Undamaged" at bounding box center [105, 100] width 38 height 9
click at [147, 103] on span "Working" at bounding box center [146, 101] width 16 height 6
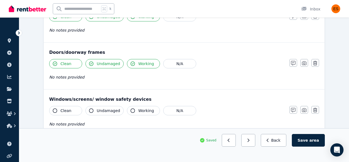
scroll to position [102, 0]
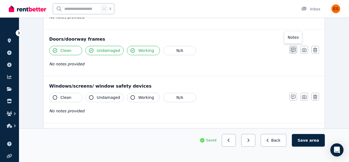
click at [293, 50] on icon "button" at bounding box center [293, 50] width 4 height 4
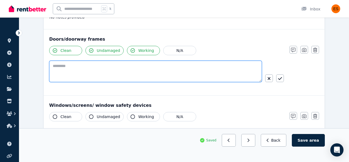
click at [109, 69] on textarea at bounding box center [155, 71] width 213 height 21
click at [79, 66] on textarea "**********" at bounding box center [155, 71] width 213 height 21
type textarea "**********"
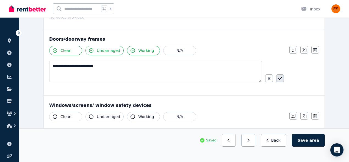
click at [283, 78] on button "button" at bounding box center [281, 79] width 8 height 8
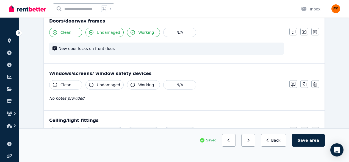
scroll to position [121, 0]
click at [318, 85] on button "button" at bounding box center [316, 84] width 8 height 8
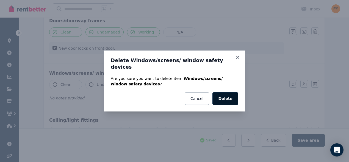
click at [225, 94] on button "Delete" at bounding box center [226, 98] width 26 height 13
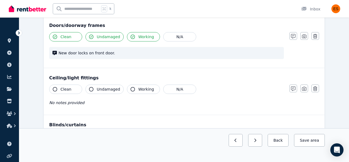
scroll to position [123, 0]
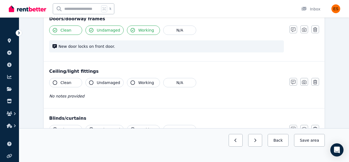
click at [57, 83] on button "Clean" at bounding box center [65, 82] width 33 height 9
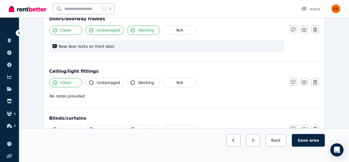
click at [92, 84] on icon "button" at bounding box center [91, 83] width 4 height 4
click at [140, 84] on span "Working" at bounding box center [146, 83] width 16 height 6
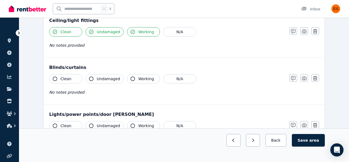
scroll to position [174, 0]
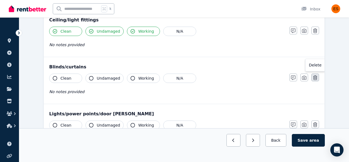
click at [315, 77] on icon "button" at bounding box center [316, 78] width 4 height 4
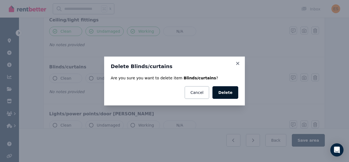
click at [219, 92] on button "Delete" at bounding box center [226, 92] width 26 height 13
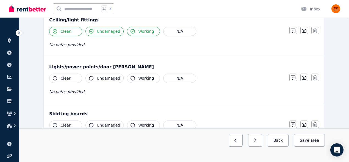
click at [53, 79] on icon "button" at bounding box center [55, 78] width 4 height 4
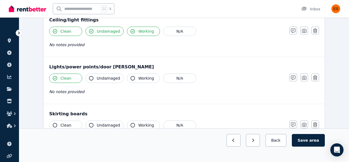
click at [91, 80] on icon "button" at bounding box center [91, 78] width 4 height 4
click at [132, 78] on icon "button" at bounding box center [133, 78] width 4 height 4
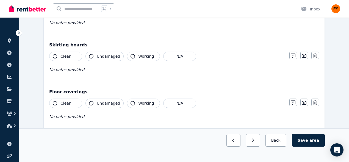
click at [54, 58] on icon "button" at bounding box center [55, 56] width 4 height 4
click at [112, 56] on span "Undamaged" at bounding box center [108, 57] width 23 height 6
click at [141, 54] on span "Working" at bounding box center [146, 57] width 16 height 6
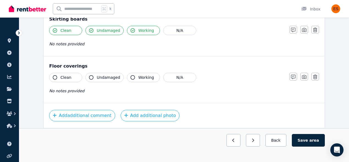
scroll to position [276, 0]
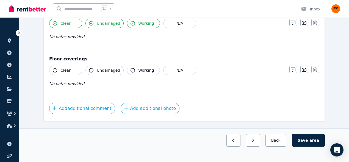
click at [62, 69] on span "Clean" at bounding box center [66, 71] width 11 height 6
click at [102, 70] on span "Undamaged" at bounding box center [108, 71] width 23 height 6
click at [139, 70] on span "Working" at bounding box center [146, 71] width 16 height 6
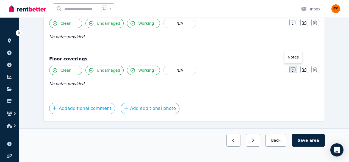
click at [296, 71] on button "button" at bounding box center [294, 70] width 8 height 8
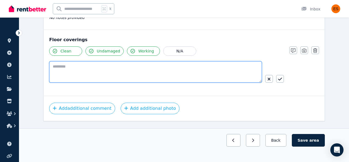
click at [154, 73] on textarea at bounding box center [155, 71] width 213 height 21
type textarea "**********"
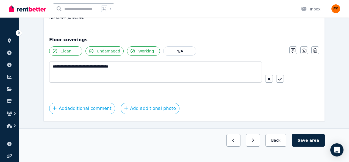
click at [92, 53] on icon "button" at bounding box center [91, 51] width 4 height 4
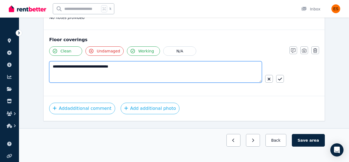
click at [193, 78] on textarea "**********" at bounding box center [155, 71] width 213 height 21
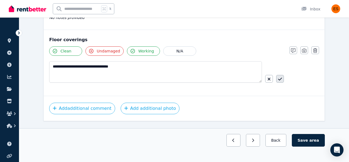
click at [282, 80] on icon "button" at bounding box center [280, 79] width 4 height 4
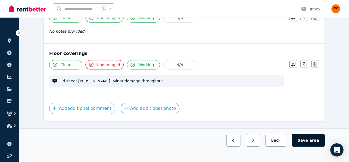
click at [313, 136] on button "Save area" at bounding box center [308, 140] width 33 height 13
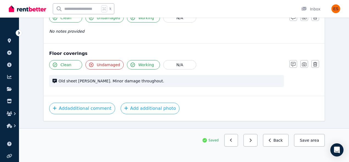
click at [230, 142] on button "button" at bounding box center [232, 140] width 14 height 13
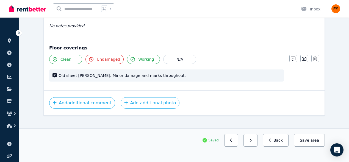
scroll to position [276, 0]
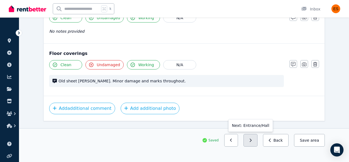
click at [250, 139] on button "button" at bounding box center [251, 140] width 14 height 13
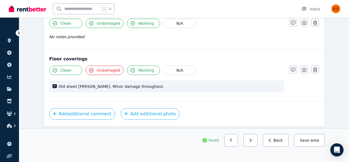
scroll to position [282, 0]
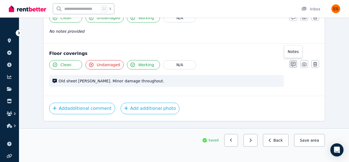
click at [294, 65] on icon "button" at bounding box center [293, 64] width 4 height 4
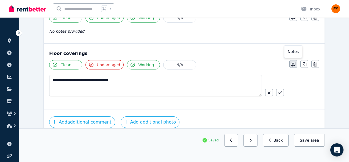
scroll to position [296, 0]
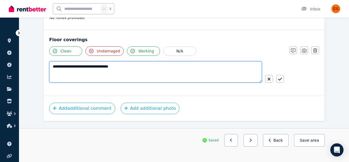
click at [105, 67] on textarea "**********" at bounding box center [155, 71] width 213 height 21
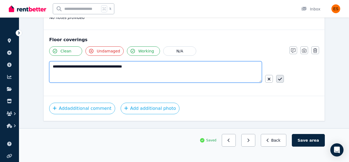
type textarea "**********"
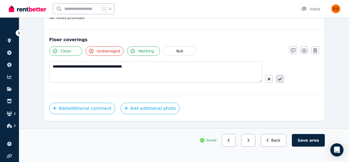
click at [284, 77] on button "button" at bounding box center [281, 79] width 8 height 8
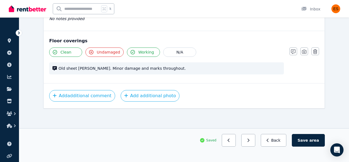
scroll to position [282, 0]
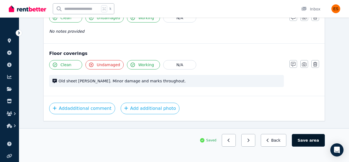
click at [312, 139] on span "area" at bounding box center [315, 141] width 10 height 6
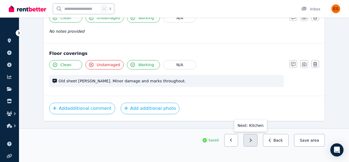
click at [252, 140] on icon "button" at bounding box center [251, 140] width 2 height 3
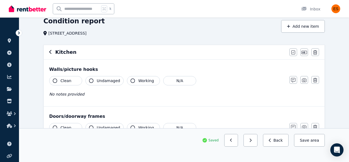
scroll to position [54, 0]
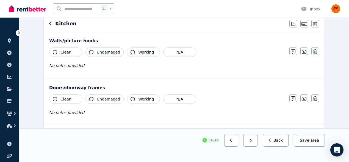
click at [56, 52] on icon "button" at bounding box center [55, 52] width 4 height 4
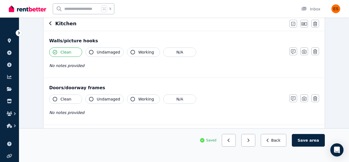
click at [93, 54] on button "Undamaged" at bounding box center [105, 52] width 38 height 9
click at [132, 53] on icon "button" at bounding box center [133, 52] width 4 height 4
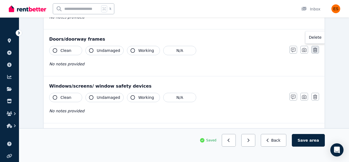
click at [316, 51] on icon "button" at bounding box center [316, 50] width 4 height 4
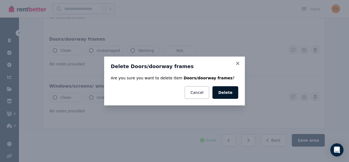
click at [226, 95] on button "Delete" at bounding box center [226, 92] width 26 height 13
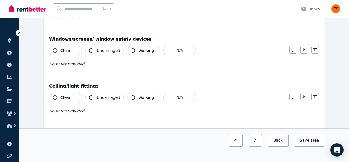
click at [56, 52] on icon "button" at bounding box center [55, 50] width 4 height 4
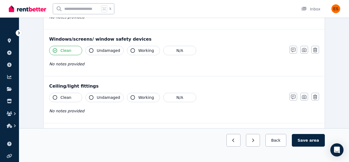
click at [97, 51] on span "Undamaged" at bounding box center [108, 51] width 23 height 6
click at [136, 52] on button "Working" at bounding box center [143, 50] width 33 height 9
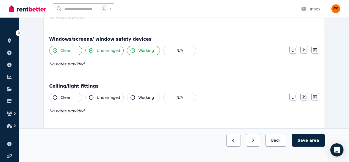
click at [56, 100] on button "Clean" at bounding box center [65, 97] width 33 height 9
click at [99, 99] on span "Undamaged" at bounding box center [108, 98] width 23 height 6
click at [138, 99] on span "Working" at bounding box center [146, 98] width 16 height 6
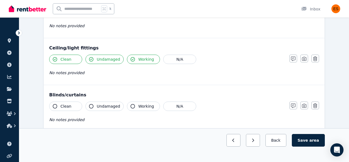
scroll to position [142, 0]
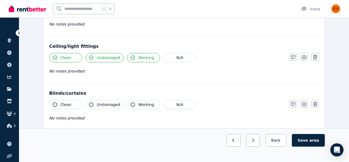
click at [54, 105] on icon "button" at bounding box center [55, 105] width 4 height 4
click at [96, 105] on button "Undamaged" at bounding box center [105, 104] width 38 height 9
click at [131, 106] on icon "button" at bounding box center [133, 105] width 4 height 4
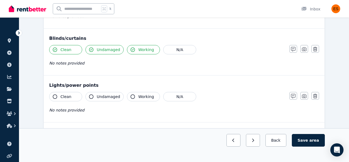
scroll to position [198, 0]
click at [56, 94] on button "Clean" at bounding box center [65, 96] width 33 height 9
click at [102, 94] on span "Undamaged" at bounding box center [108, 97] width 23 height 6
click at [133, 94] on button "Working" at bounding box center [143, 96] width 33 height 9
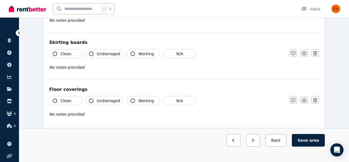
scroll to position [288, 0]
click at [54, 53] on icon "button" at bounding box center [55, 53] width 4 height 4
click at [95, 53] on button "Undamaged" at bounding box center [105, 53] width 38 height 9
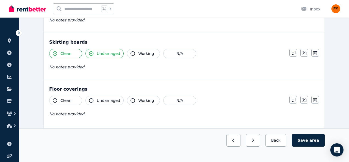
click at [128, 54] on button "Working" at bounding box center [143, 53] width 33 height 9
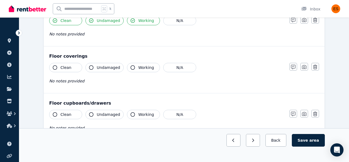
scroll to position [320, 0]
click at [57, 68] on icon "button" at bounding box center [55, 68] width 4 height 4
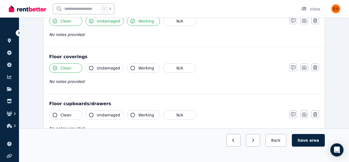
click at [99, 68] on span "Undamaged" at bounding box center [108, 68] width 23 height 6
click at [139, 68] on span "Working" at bounding box center [146, 68] width 16 height 6
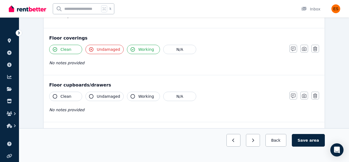
scroll to position [341, 0]
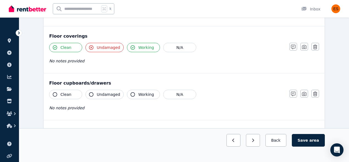
click at [53, 93] on icon "button" at bounding box center [55, 94] width 4 height 4
click at [91, 93] on icon "button" at bounding box center [91, 94] width 4 height 4
click at [147, 96] on span "Working" at bounding box center [146, 95] width 16 height 6
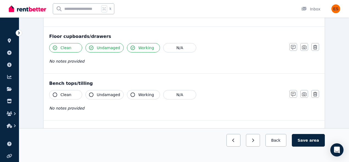
scroll to position [388, 0]
click at [54, 95] on icon "button" at bounding box center [55, 94] width 4 height 4
click at [92, 95] on icon "button" at bounding box center [91, 94] width 4 height 4
click at [132, 97] on button "Working" at bounding box center [143, 94] width 33 height 9
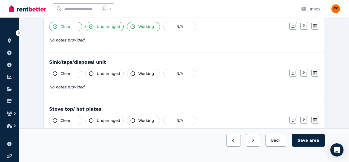
scroll to position [459, 0]
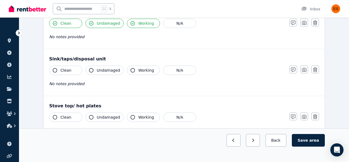
click at [54, 71] on icon "button" at bounding box center [55, 70] width 4 height 4
click at [95, 71] on button "Undamaged" at bounding box center [105, 70] width 38 height 9
click at [133, 69] on icon "button" at bounding box center [133, 70] width 4 height 4
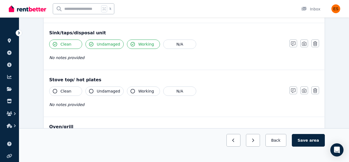
scroll to position [490, 0]
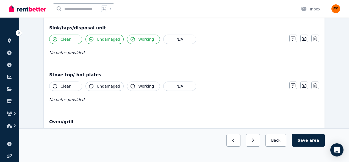
click at [59, 83] on button "Clean" at bounding box center [65, 86] width 33 height 9
click at [92, 84] on icon "button" at bounding box center [91, 86] width 4 height 4
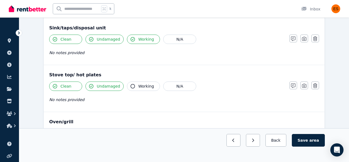
click at [134, 88] on button "Working" at bounding box center [143, 86] width 33 height 9
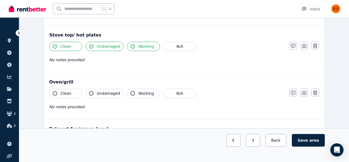
scroll to position [530, 0]
click at [57, 93] on icon "button" at bounding box center [55, 93] width 4 height 4
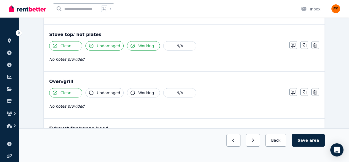
click at [96, 93] on button "Undamaged" at bounding box center [105, 92] width 38 height 9
click at [127, 92] on button "Working" at bounding box center [143, 92] width 33 height 9
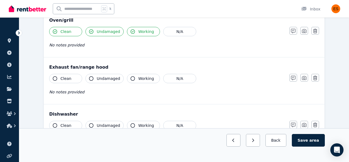
scroll to position [592, 0]
click at [56, 77] on icon "button" at bounding box center [55, 78] width 4 height 4
click at [62, 78] on span "Clean" at bounding box center [66, 79] width 11 height 6
click at [57, 79] on button "Clean" at bounding box center [65, 78] width 33 height 9
click at [57, 79] on icon "button" at bounding box center [55, 78] width 4 height 4
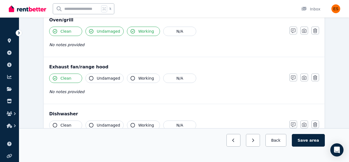
click at [99, 83] on div "Clean Undamaged Working N/A No notes provided" at bounding box center [166, 87] width 235 height 27
click at [97, 81] on button "Undamaged" at bounding box center [105, 78] width 38 height 9
click at [137, 73] on div "Exhaust fan/range hood Clean Undamaged Working N/A No notes provided Notes Phot…" at bounding box center [184, 80] width 281 height 47
click at [131, 78] on icon "button" at bounding box center [133, 78] width 4 height 4
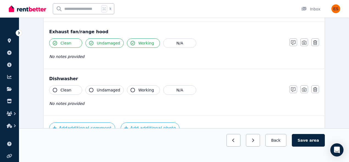
scroll to position [628, 0]
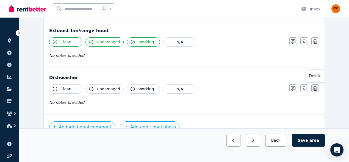
click at [317, 89] on icon "button" at bounding box center [316, 88] width 4 height 4
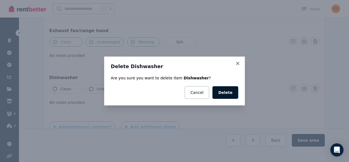
click at [228, 91] on button "Delete" at bounding box center [226, 92] width 26 height 13
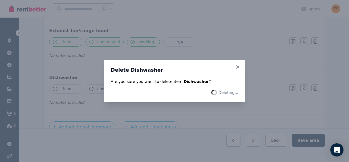
scroll to position [581, 0]
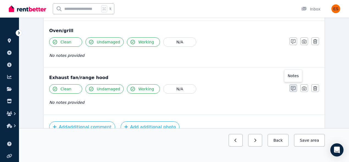
click at [294, 89] on icon "button" at bounding box center [293, 88] width 4 height 4
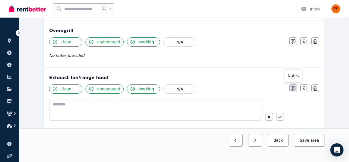
scroll to position [601, 0]
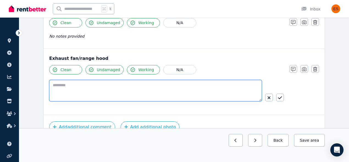
click at [116, 92] on textarea at bounding box center [155, 90] width 213 height 21
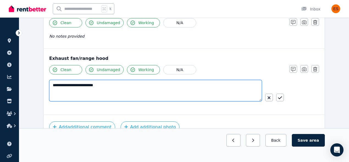
click at [72, 87] on textarea "**********" at bounding box center [155, 90] width 213 height 21
click at [139, 84] on textarea "**********" at bounding box center [155, 90] width 213 height 21
type textarea "**********"
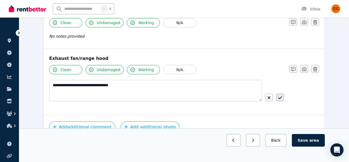
click at [280, 97] on icon "button" at bounding box center [280, 98] width 4 height 4
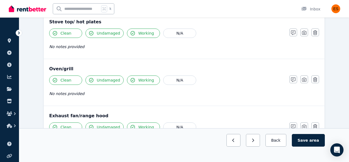
scroll to position [550, 0]
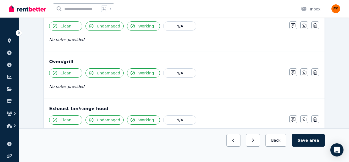
click at [293, 75] on button "button" at bounding box center [294, 73] width 8 height 8
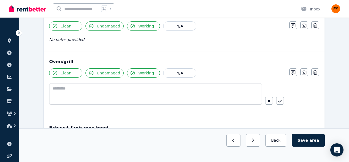
scroll to position [570, 0]
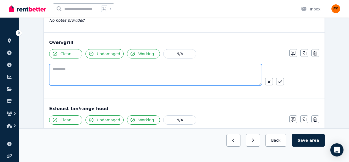
click at [115, 73] on textarea at bounding box center [155, 74] width 213 height 21
type textarea "*"
type textarea "**********"
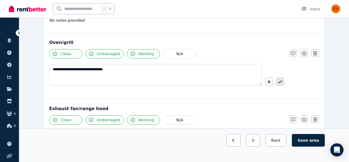
click at [281, 82] on icon "button" at bounding box center [280, 82] width 4 height 4
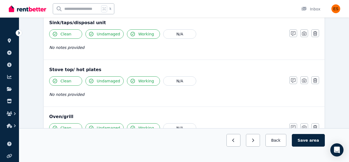
scroll to position [500, 0]
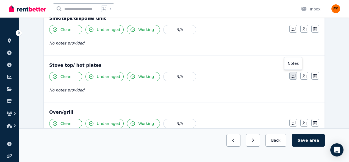
click at [294, 78] on icon "button" at bounding box center [293, 76] width 4 height 4
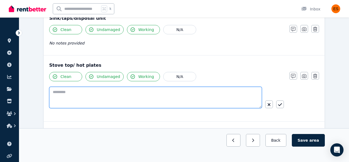
click at [88, 98] on textarea at bounding box center [155, 97] width 213 height 21
click at [94, 92] on textarea "**********" at bounding box center [155, 97] width 213 height 21
click at [140, 94] on textarea "**********" at bounding box center [155, 97] width 213 height 21
type textarea "**********"
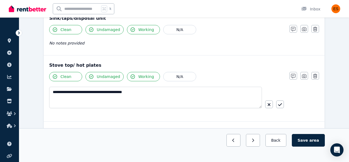
click at [284, 104] on div "**********" at bounding box center [184, 95] width 270 height 46
click at [281, 104] on icon "button" at bounding box center [280, 104] width 4 height 3
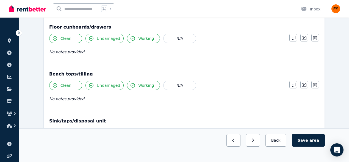
scroll to position [395, 0]
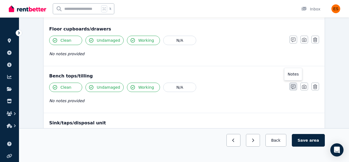
click at [294, 86] on icon "button" at bounding box center [293, 87] width 4 height 4
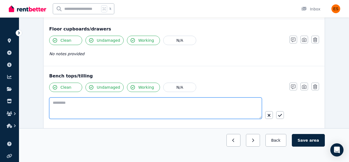
click at [120, 113] on textarea at bounding box center [155, 108] width 213 height 21
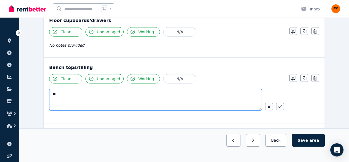
type textarea "*"
type textarea "**********"
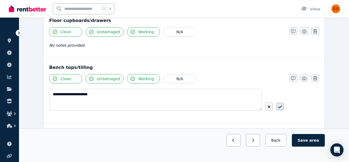
click at [282, 105] on button "button" at bounding box center [281, 107] width 8 height 8
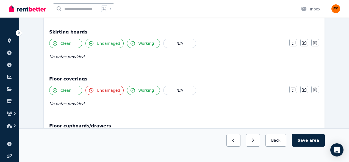
scroll to position [310, 0]
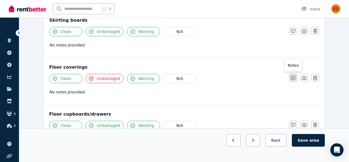
click at [293, 77] on icon "button" at bounding box center [293, 78] width 4 height 4
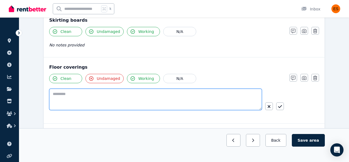
click at [118, 96] on textarea at bounding box center [155, 99] width 213 height 21
type textarea "**********"
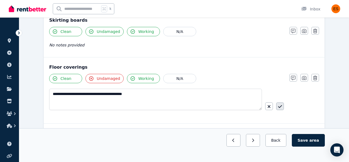
click at [281, 106] on icon "button" at bounding box center [280, 107] width 4 height 4
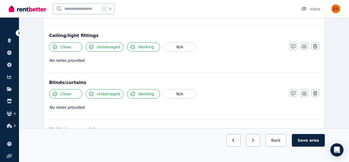
scroll to position [162, 0]
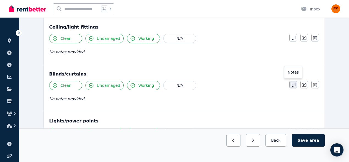
click at [293, 85] on icon "button" at bounding box center [293, 85] width 4 height 4
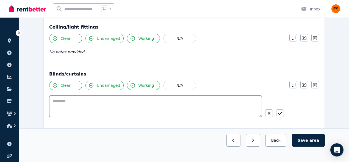
click at [165, 106] on textarea at bounding box center [155, 106] width 213 height 21
type textarea "**********"
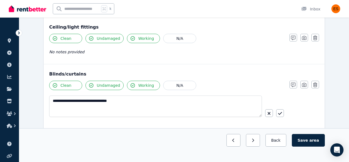
click at [281, 111] on icon "button" at bounding box center [280, 113] width 4 height 4
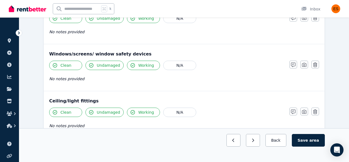
scroll to position [74, 0]
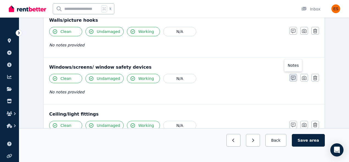
click at [291, 80] on icon "button" at bounding box center [293, 78] width 4 height 4
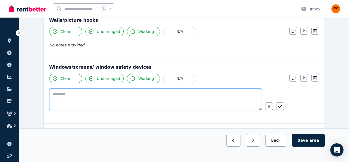
click at [105, 102] on textarea at bounding box center [155, 99] width 213 height 21
type textarea "**********"
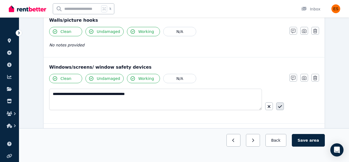
click at [280, 108] on icon "button" at bounding box center [280, 107] width 4 height 4
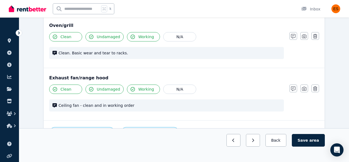
scroll to position [651, 0]
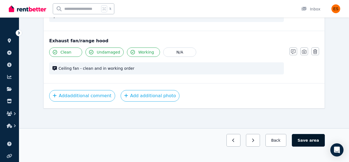
click at [308, 140] on button "Save area" at bounding box center [308, 140] width 33 height 13
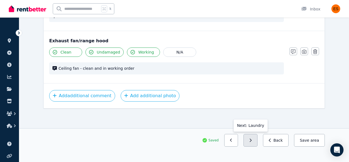
click at [252, 141] on icon "button" at bounding box center [251, 140] width 2 height 3
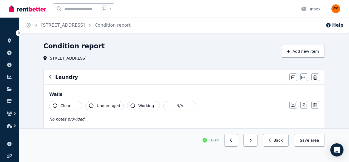
scroll to position [42, 0]
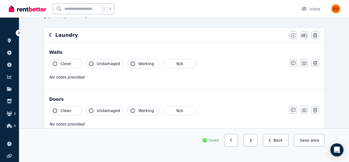
click at [55, 66] on button "Clean" at bounding box center [65, 63] width 33 height 9
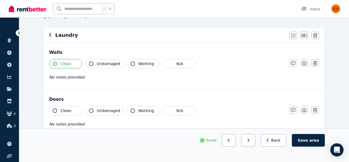
click at [90, 64] on icon "button" at bounding box center [91, 64] width 4 height 4
click at [131, 64] on icon "button" at bounding box center [133, 64] width 4 height 4
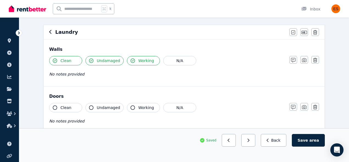
scroll to position [62, 0]
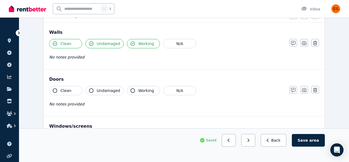
click at [57, 91] on icon "button" at bounding box center [55, 91] width 4 height 4
click at [57, 90] on icon "button" at bounding box center [55, 91] width 4 height 4
click at [63, 92] on span "Clean" at bounding box center [66, 91] width 11 height 6
click at [316, 91] on icon "button" at bounding box center [316, 90] width 4 height 4
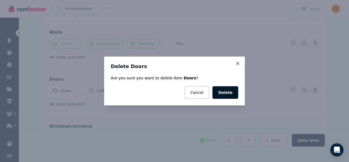
click at [228, 93] on button "Delete" at bounding box center [226, 92] width 26 height 13
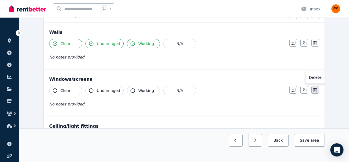
click at [315, 91] on icon "button" at bounding box center [316, 90] width 4 height 4
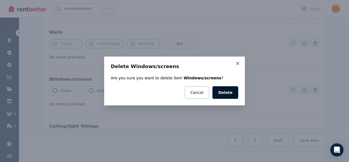
click at [227, 95] on button "Delete" at bounding box center [226, 92] width 26 height 13
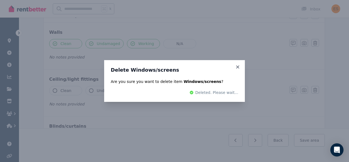
click at [282, 72] on div "Delete Windows/screens Are you sure you want to delete item Windows/screens ? D…" at bounding box center [174, 81] width 349 height 162
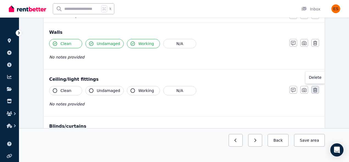
click at [314, 89] on icon "button" at bounding box center [316, 90] width 4 height 4
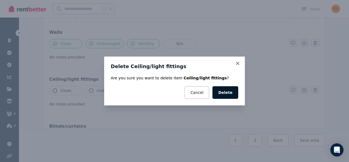
click at [232, 91] on button "Delete" at bounding box center [226, 92] width 26 height 13
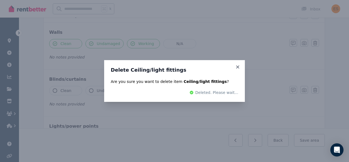
click at [205, 110] on div "Delete Ceiling/light fittings Are you sure you want to delete item Ceiling/ligh…" at bounding box center [174, 81] width 349 height 162
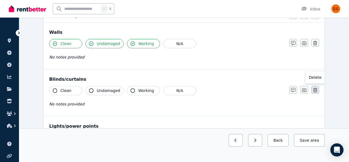
click at [315, 91] on icon "button" at bounding box center [316, 90] width 4 height 4
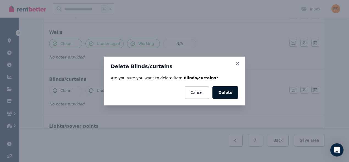
click at [221, 92] on button "Delete" at bounding box center [226, 92] width 26 height 13
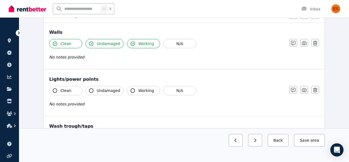
click at [256, 81] on div at bounding box center [174, 81] width 349 height 162
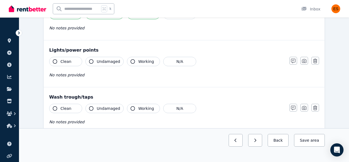
scroll to position [105, 0]
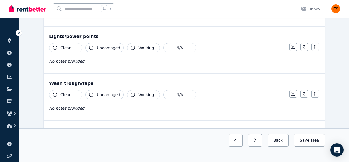
click at [57, 46] on button "Clean" at bounding box center [65, 47] width 33 height 9
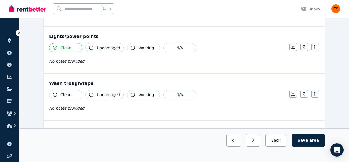
click at [102, 46] on span "Undamaged" at bounding box center [108, 48] width 23 height 6
click at [132, 47] on icon "button" at bounding box center [133, 48] width 4 height 4
click at [49, 93] on div "Wash trough/taps Clean Undamaged Working N/A No notes provided Notes Photo Dele…" at bounding box center [184, 97] width 281 height 47
click at [53, 94] on icon "button" at bounding box center [55, 95] width 4 height 4
click at [94, 96] on button "Undamaged" at bounding box center [105, 94] width 38 height 9
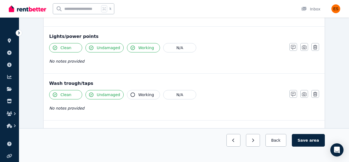
click at [134, 94] on button "Working" at bounding box center [143, 94] width 33 height 9
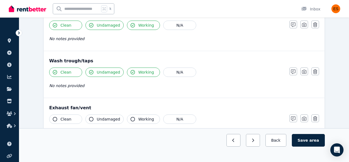
scroll to position [163, 0]
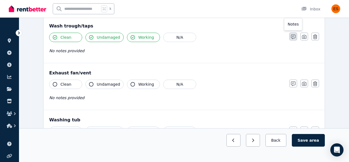
click at [292, 39] on icon "button" at bounding box center [293, 37] width 4 height 4
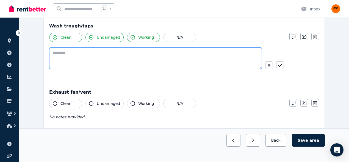
click at [111, 64] on textarea at bounding box center [155, 58] width 213 height 21
click at [56, 53] on textarea "**********" at bounding box center [155, 58] width 213 height 21
click at [112, 56] on textarea "**********" at bounding box center [155, 58] width 213 height 21
type textarea "**********"
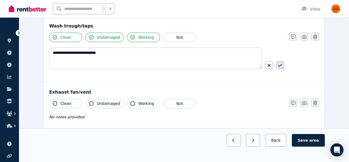
click at [281, 65] on icon "button" at bounding box center [280, 65] width 4 height 4
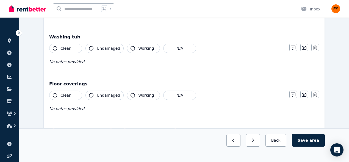
scroll to position [248, 0]
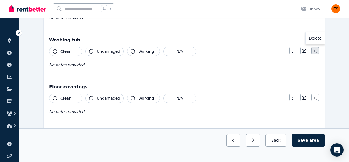
click at [318, 50] on button "button" at bounding box center [316, 51] width 8 height 8
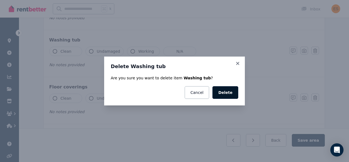
click at [227, 97] on button "Delete" at bounding box center [226, 92] width 26 height 13
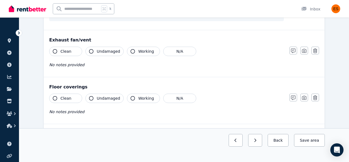
scroll to position [220, 0]
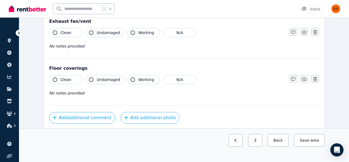
click at [53, 81] on button "Clean" at bounding box center [65, 79] width 33 height 9
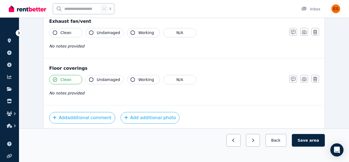
click at [97, 78] on span "Undamaged" at bounding box center [108, 80] width 23 height 6
click at [135, 78] on button "Working" at bounding box center [143, 79] width 33 height 9
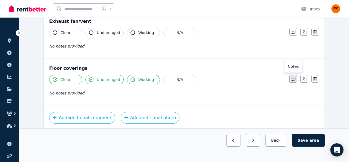
click at [294, 79] on icon "button" at bounding box center [293, 79] width 4 height 4
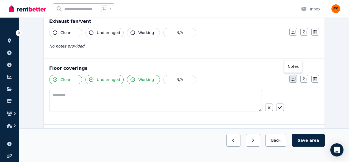
scroll to position [239, 0]
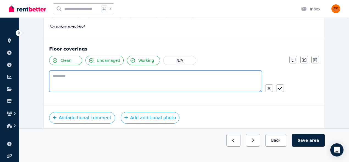
click at [127, 86] on textarea at bounding box center [155, 81] width 213 height 21
type textarea "**********"
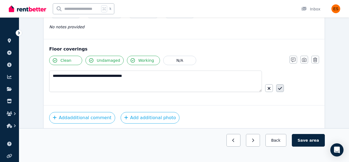
click at [283, 86] on button "button" at bounding box center [281, 88] width 8 height 8
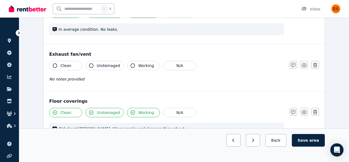
scroll to position [183, 0]
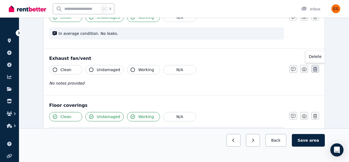
click at [318, 70] on button "button" at bounding box center [316, 69] width 8 height 8
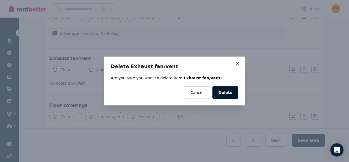
click at [231, 92] on button "Delete" at bounding box center [226, 92] width 26 height 13
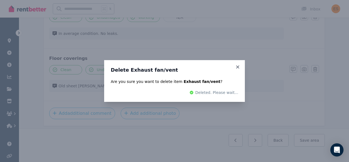
scroll to position [136, 0]
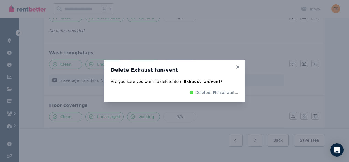
click at [264, 62] on div "Delete Exhaust fan/vent Are you sure you want to delete item Exhaust fan/vent ?…" at bounding box center [174, 81] width 349 height 162
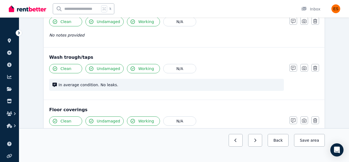
scroll to position [200, 0]
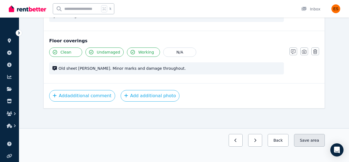
click at [304, 138] on button "Save area" at bounding box center [309, 140] width 31 height 13
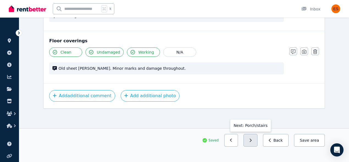
click at [255, 141] on button "button" at bounding box center [251, 140] width 14 height 13
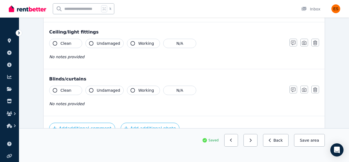
scroll to position [208, 0]
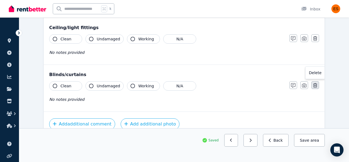
click at [316, 84] on icon "button" at bounding box center [316, 85] width 4 height 4
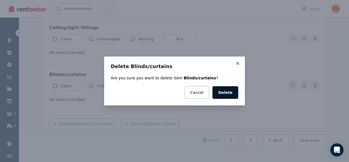
click at [236, 92] on button "Delete" at bounding box center [226, 92] width 26 height 13
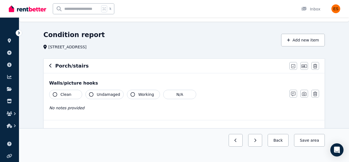
scroll to position [13, 0]
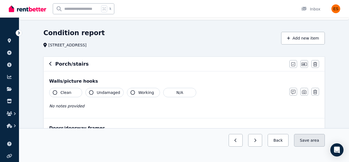
click at [307, 136] on button "Save area" at bounding box center [309, 140] width 31 height 13
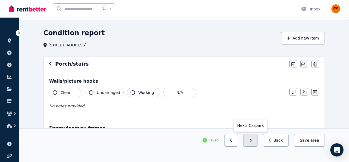
click at [257, 141] on button "button" at bounding box center [251, 140] width 14 height 13
click at [317, 91] on icon "button" at bounding box center [316, 92] width 4 height 4
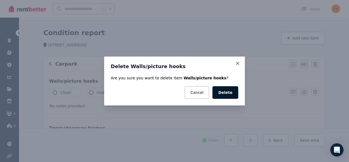
click at [227, 95] on button "Delete" at bounding box center [226, 92] width 26 height 13
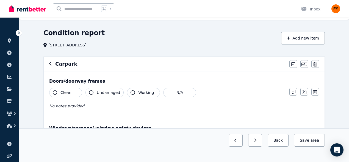
click at [318, 93] on button "button" at bounding box center [316, 92] width 8 height 8
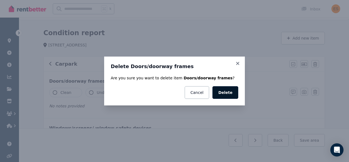
click at [236, 92] on button "Delete" at bounding box center [226, 92] width 26 height 13
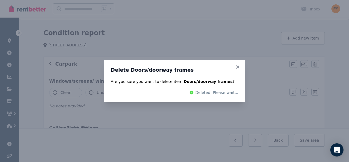
click at [318, 94] on div "Delete Doors/doorway frames Are you sure you want to delete item Doors/doorway …" at bounding box center [174, 81] width 349 height 162
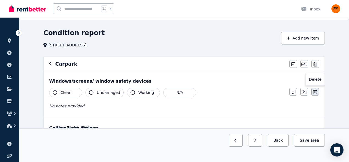
click at [317, 94] on icon "button" at bounding box center [316, 92] width 4 height 4
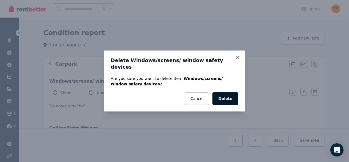
click at [224, 94] on button "Delete" at bounding box center [226, 98] width 26 height 13
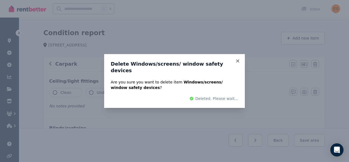
click at [314, 91] on div "Delete Windows/screens/ window safety devices Are you sure you want to delete i…" at bounding box center [174, 81] width 349 height 162
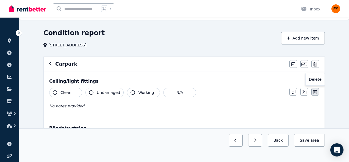
click at [315, 92] on icon "button" at bounding box center [316, 92] width 4 height 4
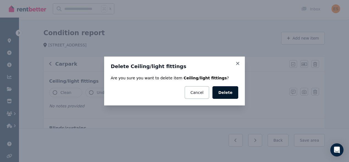
click at [226, 91] on button "Delete" at bounding box center [226, 92] width 26 height 13
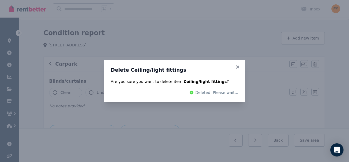
click at [317, 93] on div "Delete Ceiling/light fittings Are you sure you want to delete item Ceiling/ligh…" at bounding box center [174, 81] width 349 height 162
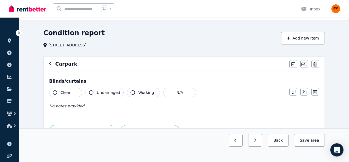
click at [317, 93] on icon "button" at bounding box center [316, 92] width 4 height 4
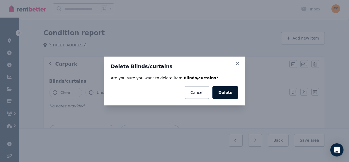
click at [218, 93] on button "Delete" at bounding box center [226, 92] width 26 height 13
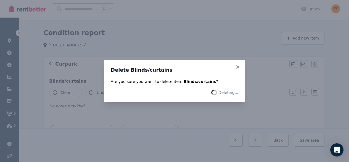
scroll to position [1, 0]
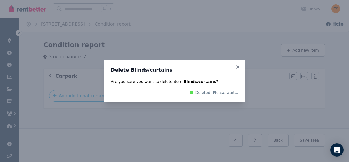
click at [317, 91] on div "Delete Blinds/curtains Are you sure you want to delete item Blinds/curtains ? D…" at bounding box center [174, 81] width 349 height 162
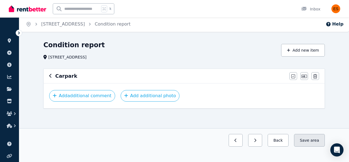
click at [314, 138] on span "area" at bounding box center [315, 141] width 9 height 6
click at [305, 141] on button "Save area" at bounding box center [309, 140] width 31 height 13
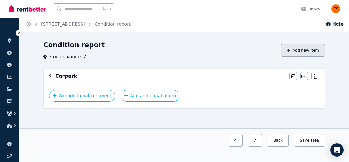
click at [318, 51] on button "Add new item" at bounding box center [303, 50] width 44 height 13
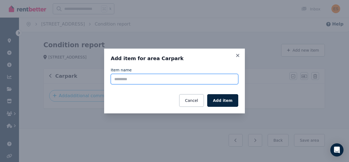
click at [133, 78] on input "Item name" at bounding box center [175, 79] width 128 height 10
type input "*******"
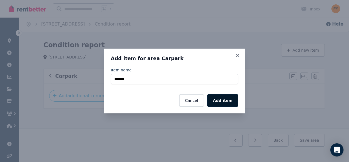
click at [223, 101] on button "Add item" at bounding box center [222, 100] width 31 height 13
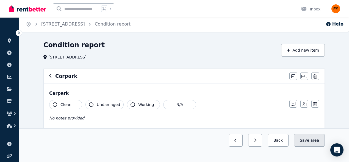
click at [307, 144] on button "Save area" at bounding box center [309, 140] width 31 height 13
click at [56, 104] on icon "button" at bounding box center [55, 105] width 4 height 4
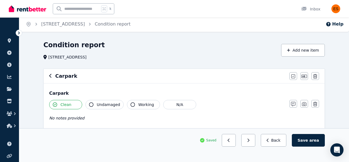
click at [102, 103] on span "Undamaged" at bounding box center [108, 105] width 23 height 6
click at [131, 99] on div "Carpark Clean Undamaged Working N/A No notes provided Notes Photo Delete" at bounding box center [184, 107] width 281 height 47
click at [135, 103] on button "Working" at bounding box center [143, 104] width 33 height 9
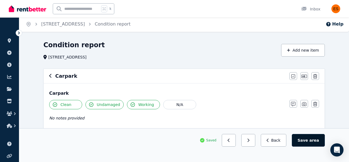
click at [306, 141] on button "Save area" at bounding box center [308, 140] width 33 height 13
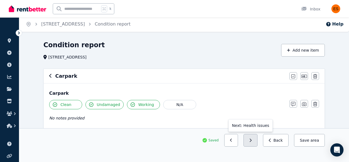
click at [253, 138] on button "button" at bounding box center [251, 140] width 14 height 13
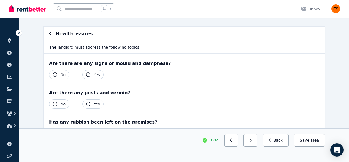
scroll to position [51, 0]
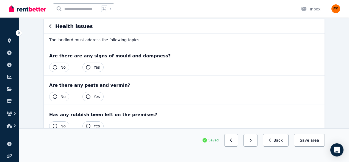
click at [58, 65] on button "No" at bounding box center [59, 67] width 20 height 9
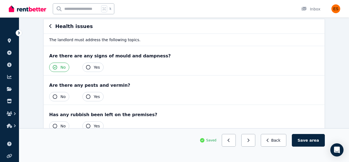
click at [55, 94] on button "No" at bounding box center [59, 96] width 20 height 9
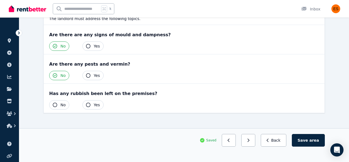
scroll to position [77, 0]
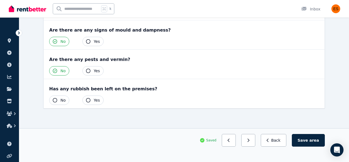
click at [55, 100] on icon "button" at bounding box center [55, 100] width 4 height 4
click at [302, 143] on button "Save area" at bounding box center [308, 140] width 33 height 13
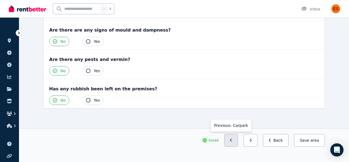
click at [235, 139] on button "button" at bounding box center [232, 140] width 14 height 13
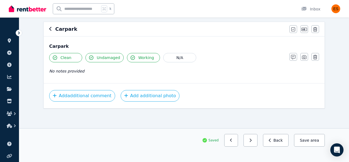
scroll to position [28, 0]
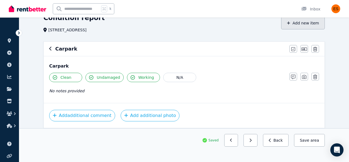
click at [310, 23] on button "Add new item" at bounding box center [303, 23] width 44 height 13
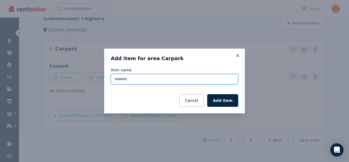
click at [140, 83] on input "Item name" at bounding box center [175, 79] width 128 height 10
type input "**********"
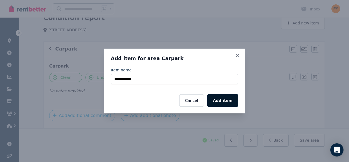
click at [225, 101] on button "Add item" at bounding box center [222, 100] width 31 height 13
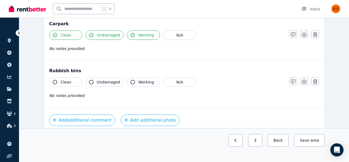
scroll to position [75, 0]
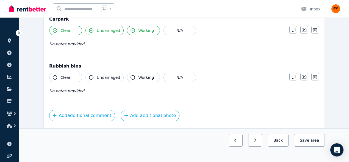
click at [58, 77] on button "Clean" at bounding box center [65, 77] width 33 height 9
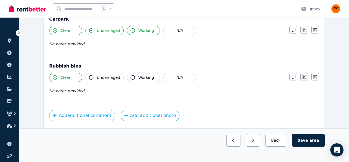
click at [94, 77] on button "Undamaged" at bounding box center [105, 77] width 38 height 9
click at [131, 80] on icon "button" at bounding box center [133, 77] width 4 height 4
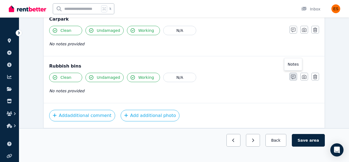
click at [294, 78] on icon "button" at bounding box center [293, 77] width 4 height 4
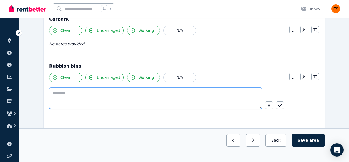
click at [92, 102] on textarea at bounding box center [155, 98] width 213 height 21
type textarea "**********"
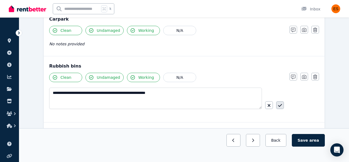
click at [282, 105] on icon "button" at bounding box center [280, 105] width 4 height 3
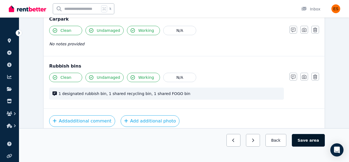
click at [308, 142] on button "Save area" at bounding box center [308, 140] width 33 height 13
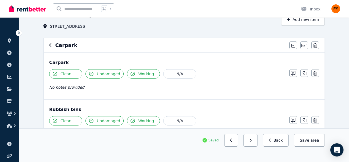
scroll to position [0, 0]
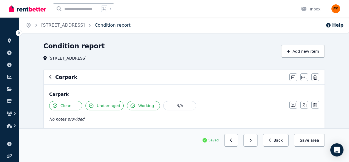
click at [122, 26] on link "Condition report" at bounding box center [113, 25] width 36 height 5
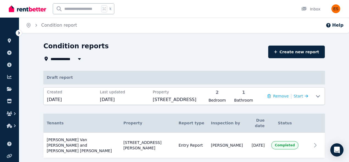
scroll to position [5, 0]
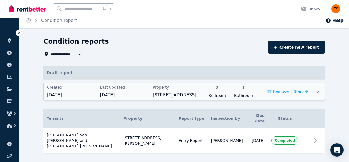
click at [323, 92] on div at bounding box center [318, 91] width 13 height 17
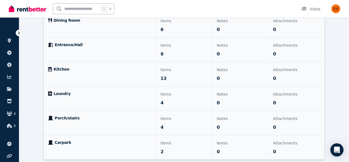
scroll to position [166, 0]
click at [143, 119] on p "Porch/stairs" at bounding box center [99, 118] width 103 height 6
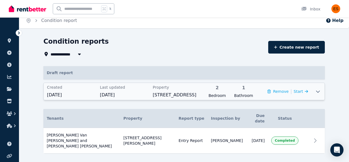
click at [310, 89] on div "Created [DATE] Last updated [DATE] Property [STREET_ADDRESS][GEOGRAPHIC_DATA] 2…" at bounding box center [178, 91] width 268 height 17
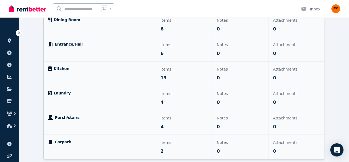
click at [273, 118] on p "Attachments" at bounding box center [296, 118] width 47 height 7
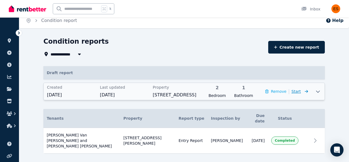
click at [300, 90] on span "Start" at bounding box center [296, 91] width 9 height 4
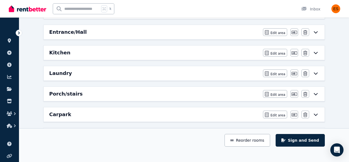
scroll to position [156, 0]
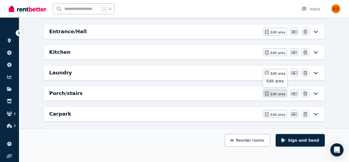
click at [280, 92] on button "Edit area" at bounding box center [275, 94] width 24 height 8
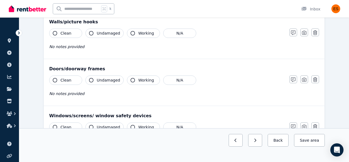
scroll to position [0, 0]
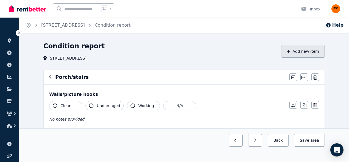
click at [296, 53] on button "Add new item" at bounding box center [303, 51] width 44 height 13
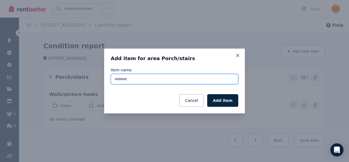
click at [135, 78] on input "Item name" at bounding box center [175, 79] width 128 height 10
click at [166, 83] on input "******" at bounding box center [175, 79] width 128 height 10
click at [167, 83] on input "******" at bounding box center [175, 79] width 128 height 10
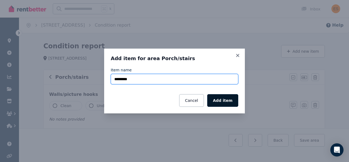
type input "*********"
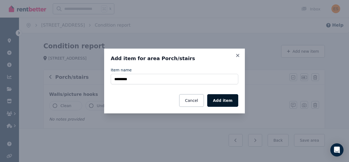
click at [229, 101] on button "Add item" at bounding box center [222, 100] width 31 height 13
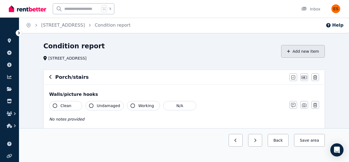
click at [303, 50] on button "Add new item" at bounding box center [303, 51] width 44 height 13
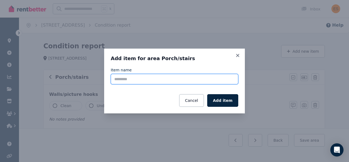
click at [177, 83] on input "Item name" at bounding box center [175, 79] width 128 height 10
type input "*******"
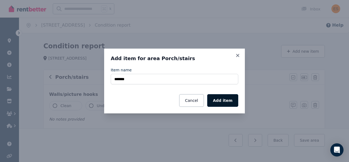
click at [228, 100] on button "Add item" at bounding box center [222, 100] width 31 height 13
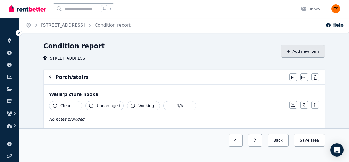
click at [299, 49] on button "Add new item" at bounding box center [303, 51] width 44 height 13
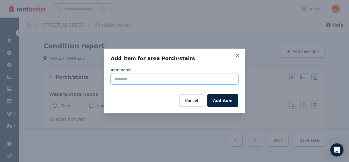
click at [152, 81] on input "Item name" at bounding box center [175, 79] width 128 height 10
type input "**********"
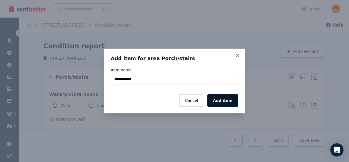
click at [229, 102] on button "Add item" at bounding box center [222, 100] width 31 height 13
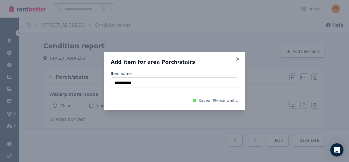
click at [290, 53] on div "**********" at bounding box center [174, 81] width 349 height 162
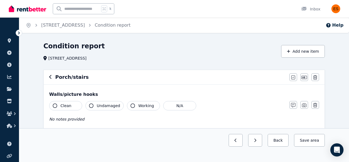
click at [297, 52] on button "Add new item" at bounding box center [303, 51] width 44 height 13
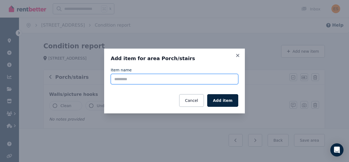
click at [175, 78] on input "Item name" at bounding box center [175, 79] width 128 height 10
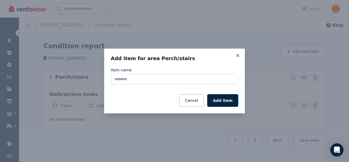
click at [212, 32] on div "Add item for area Porch/stairs Item name Cancel Add item" at bounding box center [174, 81] width 349 height 162
click at [202, 102] on button "Cancel" at bounding box center [191, 100] width 24 height 13
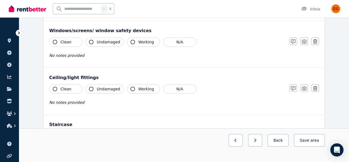
scroll to position [149, 0]
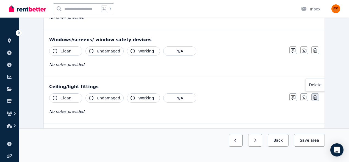
click at [316, 97] on icon "button" at bounding box center [316, 97] width 4 height 4
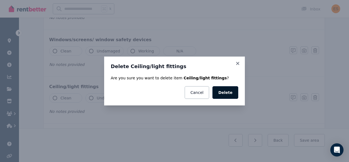
click at [231, 91] on button "Delete" at bounding box center [226, 92] width 26 height 13
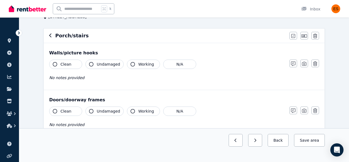
scroll to position [0, 0]
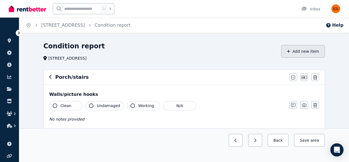
click at [302, 50] on button "Add new item" at bounding box center [303, 51] width 44 height 13
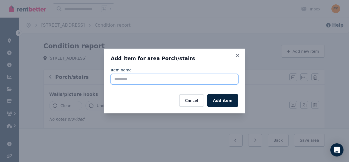
click at [157, 80] on input "Item name" at bounding box center [175, 79] width 128 height 10
type input "**********"
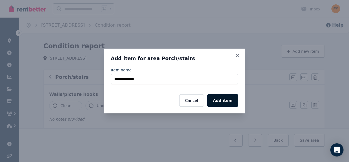
click at [225, 98] on button "Add item" at bounding box center [222, 100] width 31 height 13
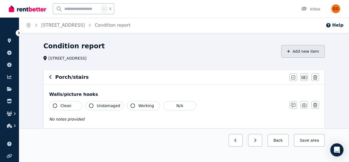
click at [307, 53] on button "Add new item" at bounding box center [303, 51] width 44 height 13
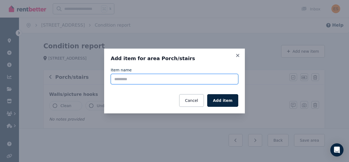
click at [178, 79] on input "Item name" at bounding box center [175, 79] width 128 height 10
type input "*****"
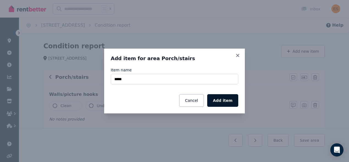
click at [228, 101] on button "Add item" at bounding box center [222, 100] width 31 height 13
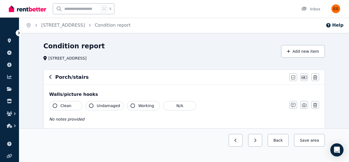
click at [295, 53] on button "Add new item" at bounding box center [303, 51] width 44 height 13
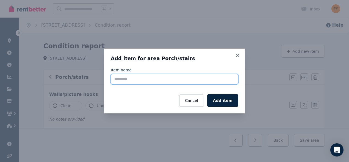
click at [200, 78] on input "Item name" at bounding box center [175, 79] width 128 height 10
type input "*******"
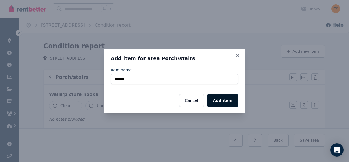
click at [233, 99] on button "Add item" at bounding box center [222, 100] width 31 height 13
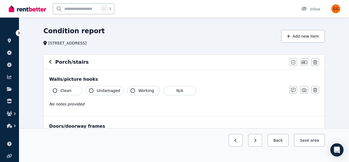
scroll to position [16, 0]
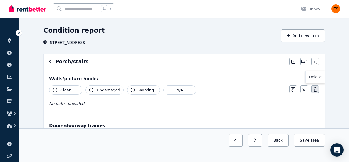
click at [316, 88] on icon "button" at bounding box center [316, 89] width 4 height 4
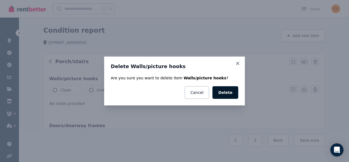
click at [230, 93] on button "Delete" at bounding box center [226, 92] width 26 height 13
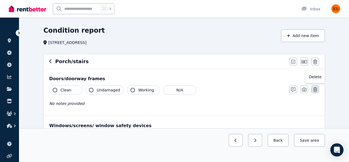
click at [318, 90] on button "button" at bounding box center [316, 90] width 8 height 8
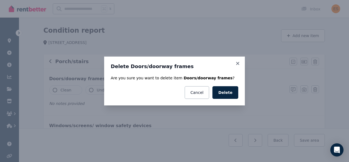
click at [212, 91] on div "Cancel Delete" at bounding box center [175, 92] width 128 height 13
click at [224, 92] on button "Delete" at bounding box center [226, 92] width 26 height 13
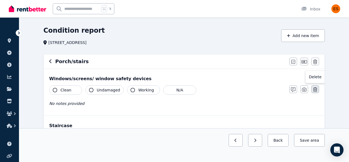
click at [319, 92] on button "button" at bounding box center [316, 90] width 8 height 8
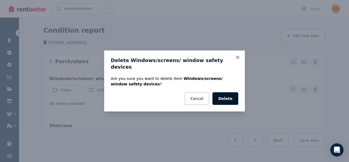
click at [230, 93] on button "Delete" at bounding box center [226, 98] width 26 height 13
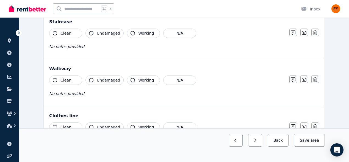
scroll to position [0, 0]
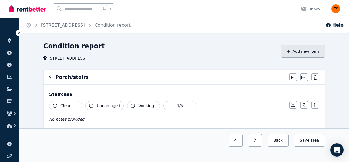
click at [292, 48] on button "Add new item" at bounding box center [303, 51] width 44 height 13
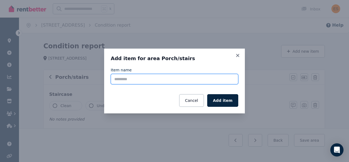
click at [176, 81] on input "Item name" at bounding box center [175, 79] width 128 height 10
type input "********"
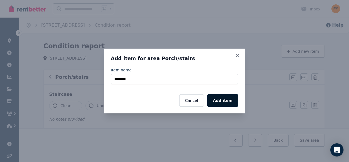
click at [232, 102] on button "Add item" at bounding box center [222, 100] width 31 height 13
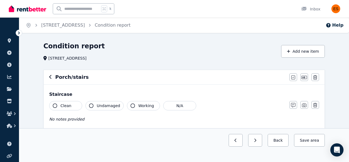
click at [55, 106] on icon "button" at bounding box center [55, 106] width 4 height 4
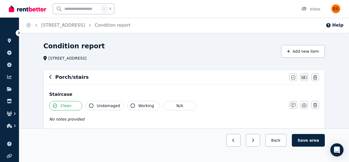
click at [86, 106] on button "Undamaged" at bounding box center [105, 105] width 38 height 9
click at [130, 103] on button "Working" at bounding box center [143, 105] width 33 height 9
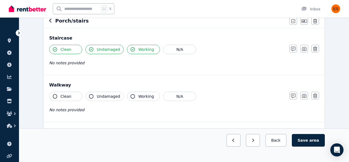
scroll to position [58, 0]
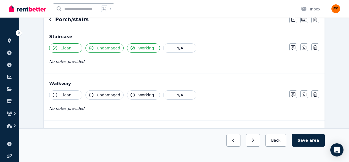
click at [56, 95] on icon "button" at bounding box center [55, 95] width 4 height 4
click at [92, 94] on icon "button" at bounding box center [91, 95] width 4 height 4
click at [138, 94] on span "Working" at bounding box center [146, 95] width 16 height 6
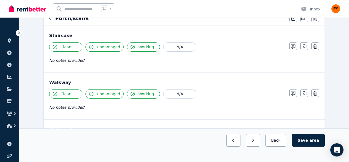
scroll to position [111, 0]
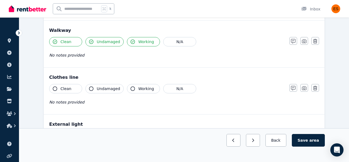
click at [60, 87] on button "Clean" at bounding box center [65, 88] width 33 height 9
click at [88, 87] on button "Undamaged" at bounding box center [105, 88] width 38 height 9
click at [135, 91] on button "Working" at bounding box center [143, 88] width 33 height 9
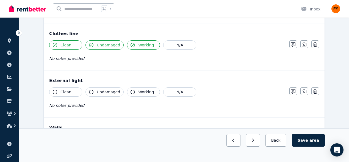
scroll to position [157, 0]
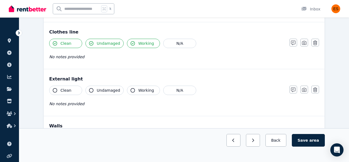
click at [59, 90] on button "Clean" at bounding box center [65, 90] width 33 height 9
click at [91, 92] on icon "button" at bounding box center [91, 90] width 4 height 4
click at [134, 92] on button "Working" at bounding box center [143, 90] width 33 height 9
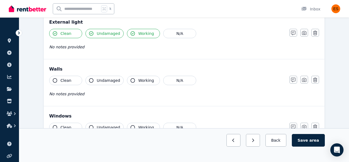
scroll to position [221, 0]
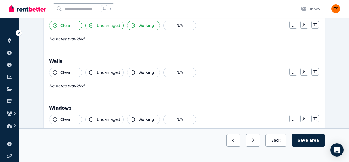
click at [56, 73] on icon "button" at bounding box center [55, 72] width 4 height 4
click at [99, 70] on span "Undamaged" at bounding box center [108, 73] width 23 height 6
click at [135, 72] on button "Working" at bounding box center [143, 72] width 33 height 9
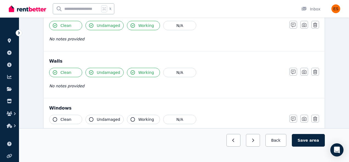
scroll to position [257, 0]
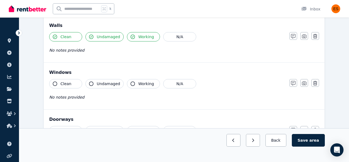
click at [58, 80] on button "Clean" at bounding box center [65, 83] width 33 height 9
click at [98, 82] on span "Undamaged" at bounding box center [108, 84] width 23 height 6
click at [131, 84] on icon "button" at bounding box center [133, 84] width 4 height 4
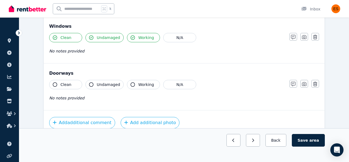
scroll to position [304, 0]
click at [56, 84] on icon "button" at bounding box center [55, 84] width 4 height 4
click at [92, 84] on icon "button" at bounding box center [91, 84] width 4 height 4
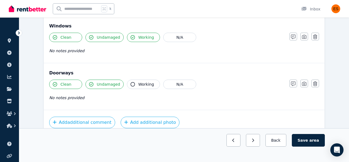
click at [131, 84] on icon "button" at bounding box center [133, 84] width 4 height 4
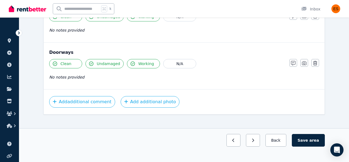
scroll to position [325, 0]
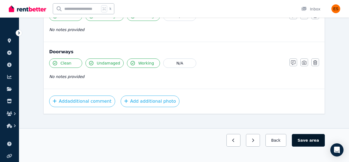
click at [304, 137] on button "Save area" at bounding box center [308, 140] width 33 height 13
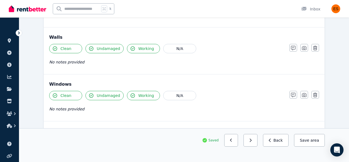
scroll to position [0, 0]
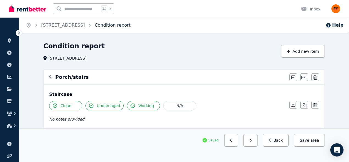
click at [129, 25] on link "Condition report" at bounding box center [113, 25] width 36 height 5
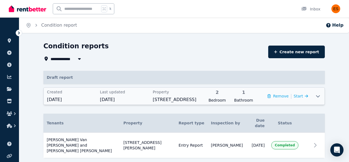
click at [319, 97] on icon at bounding box center [318, 96] width 7 height 4
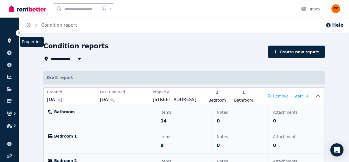
click at [11, 39] on icon at bounding box center [10, 41] width 6 height 4
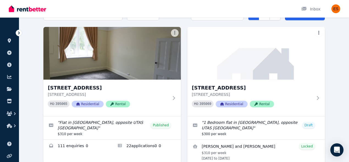
scroll to position [34, 0]
